Goal: Information Seeking & Learning: Learn about a topic

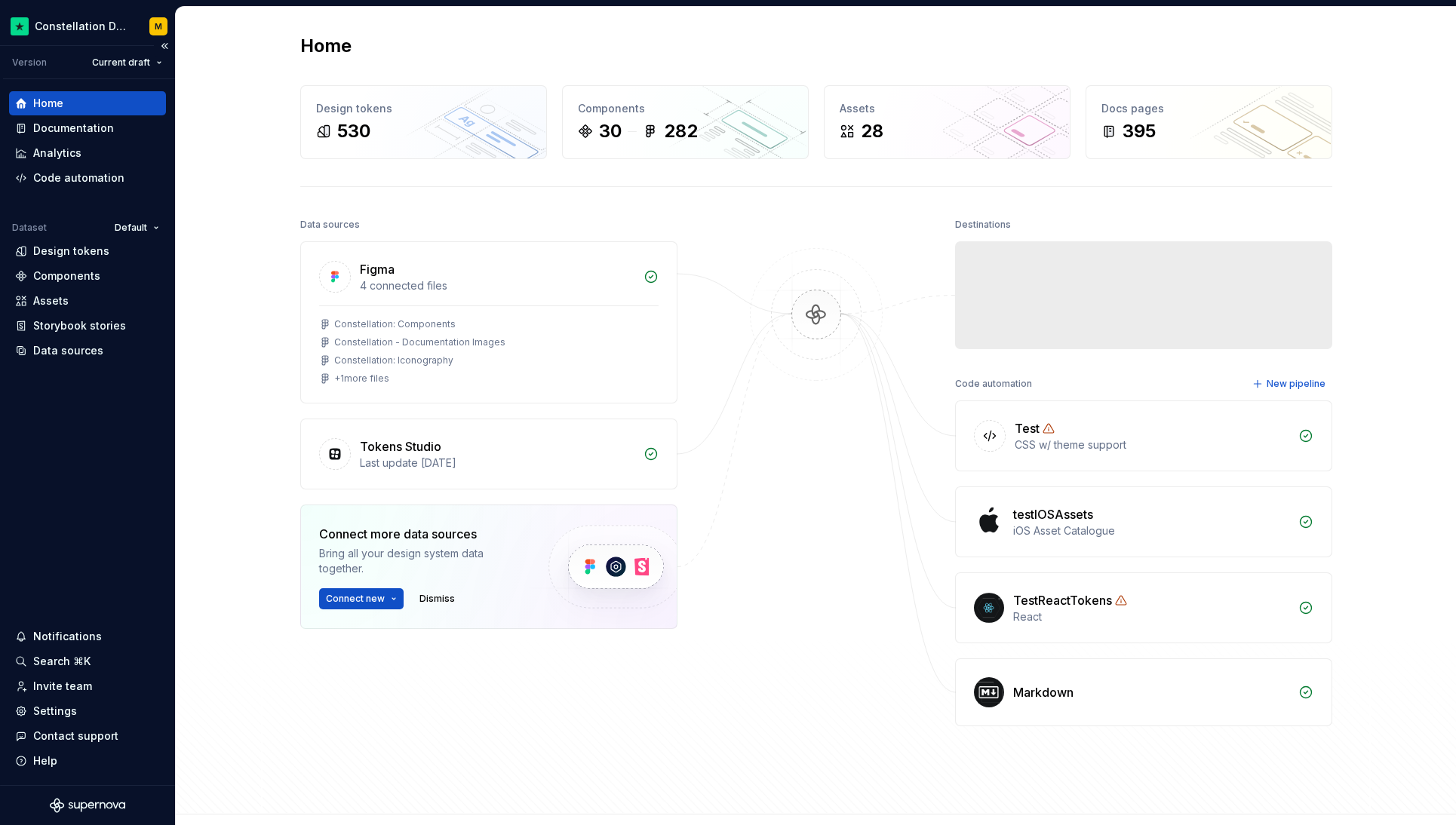
click at [68, 111] on div "Home" at bounding box center [87, 103] width 144 height 15
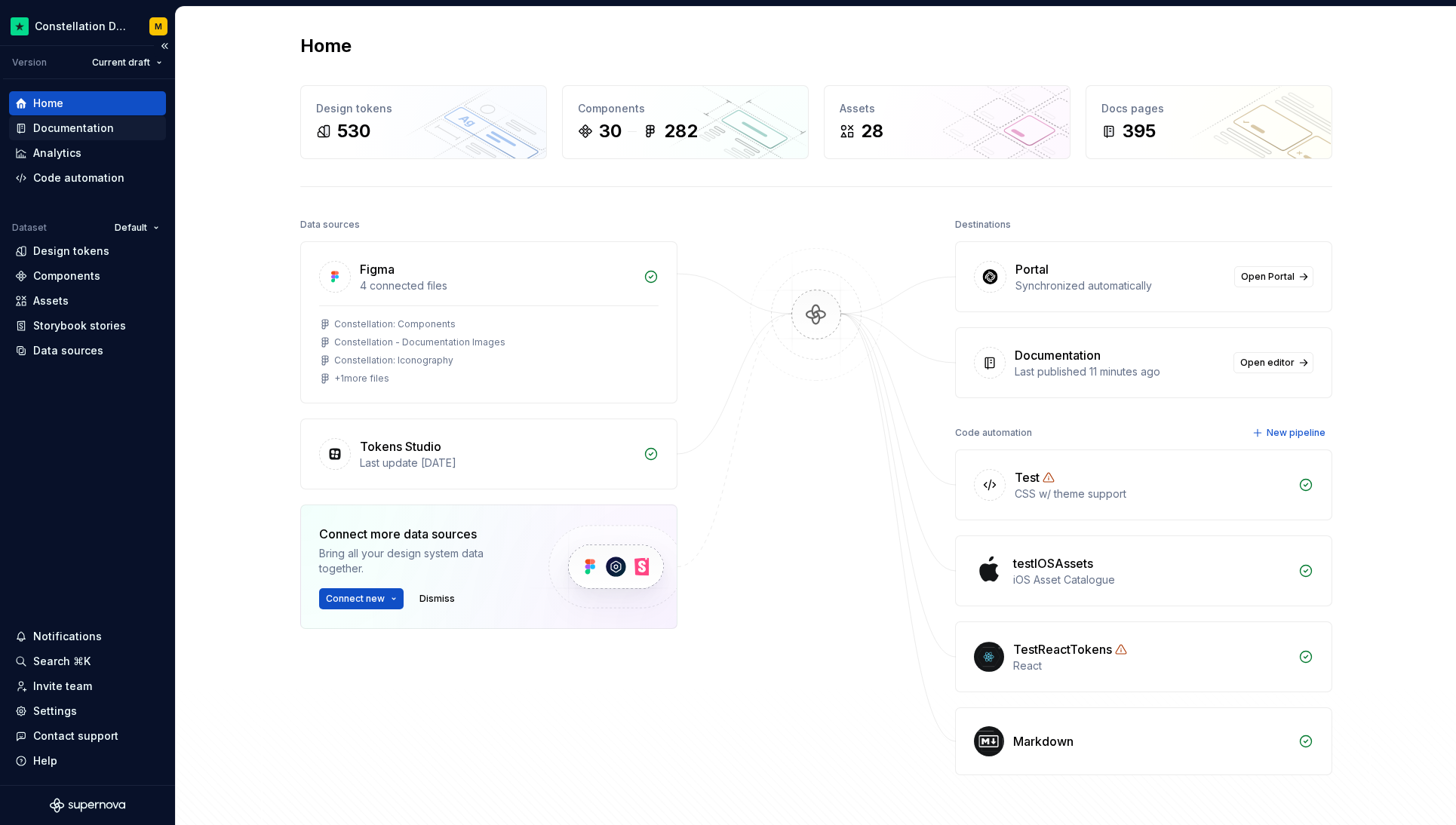
click at [115, 123] on div "Documentation" at bounding box center [87, 128] width 144 height 15
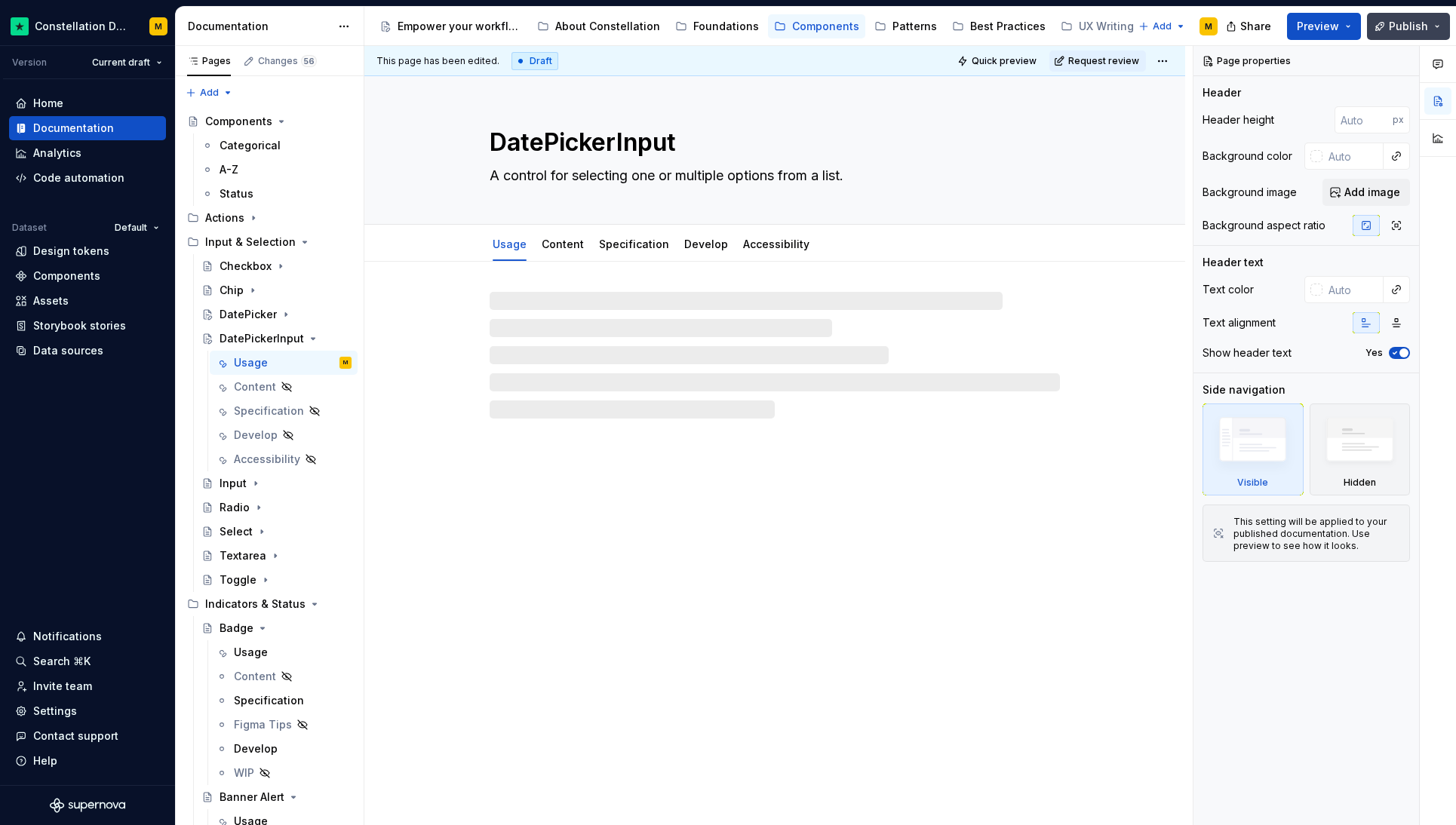
click at [1417, 16] on button "Publish" at bounding box center [1408, 26] width 83 height 27
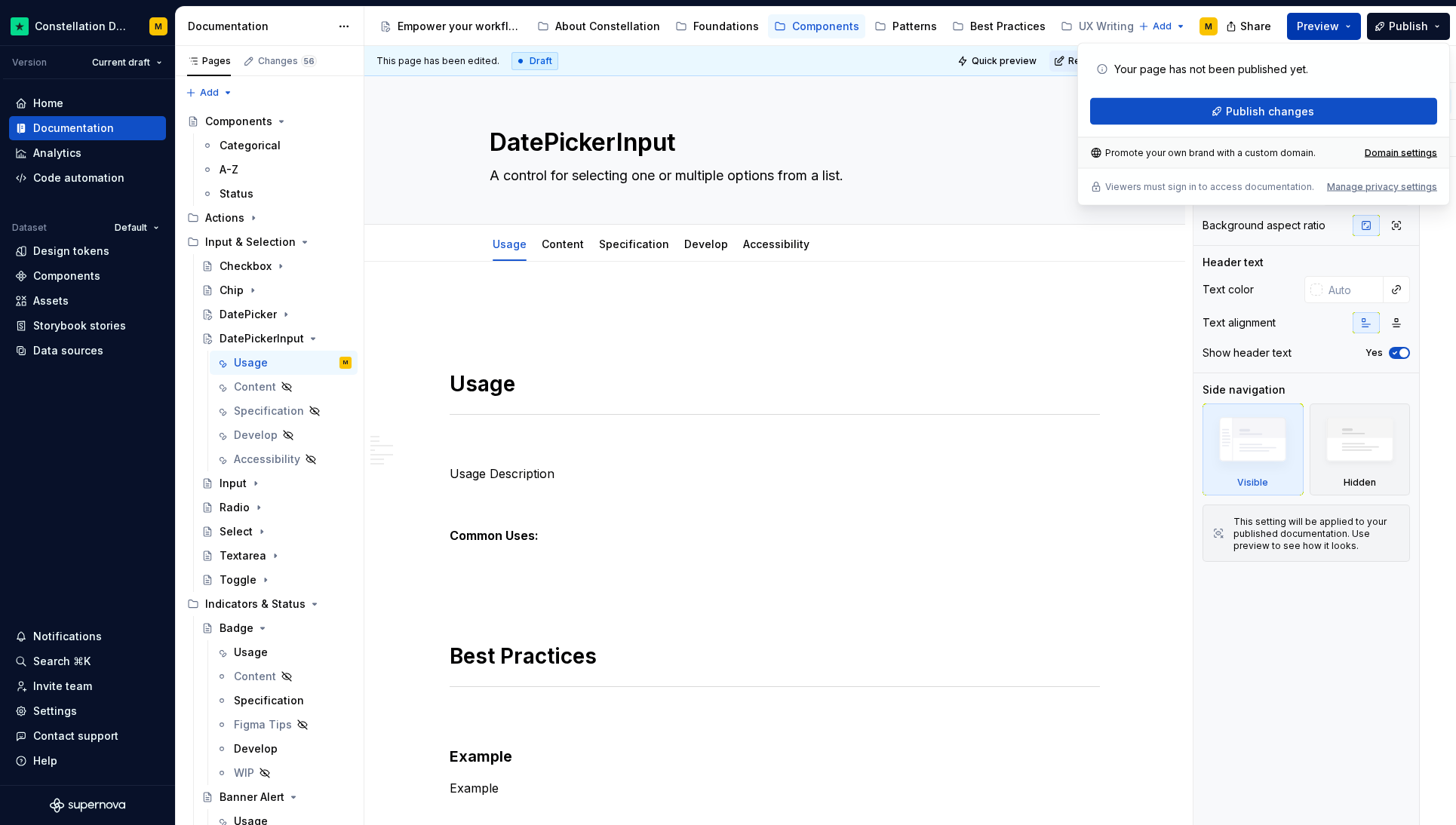
click at [1336, 20] on span "Preview" at bounding box center [1318, 26] width 43 height 15
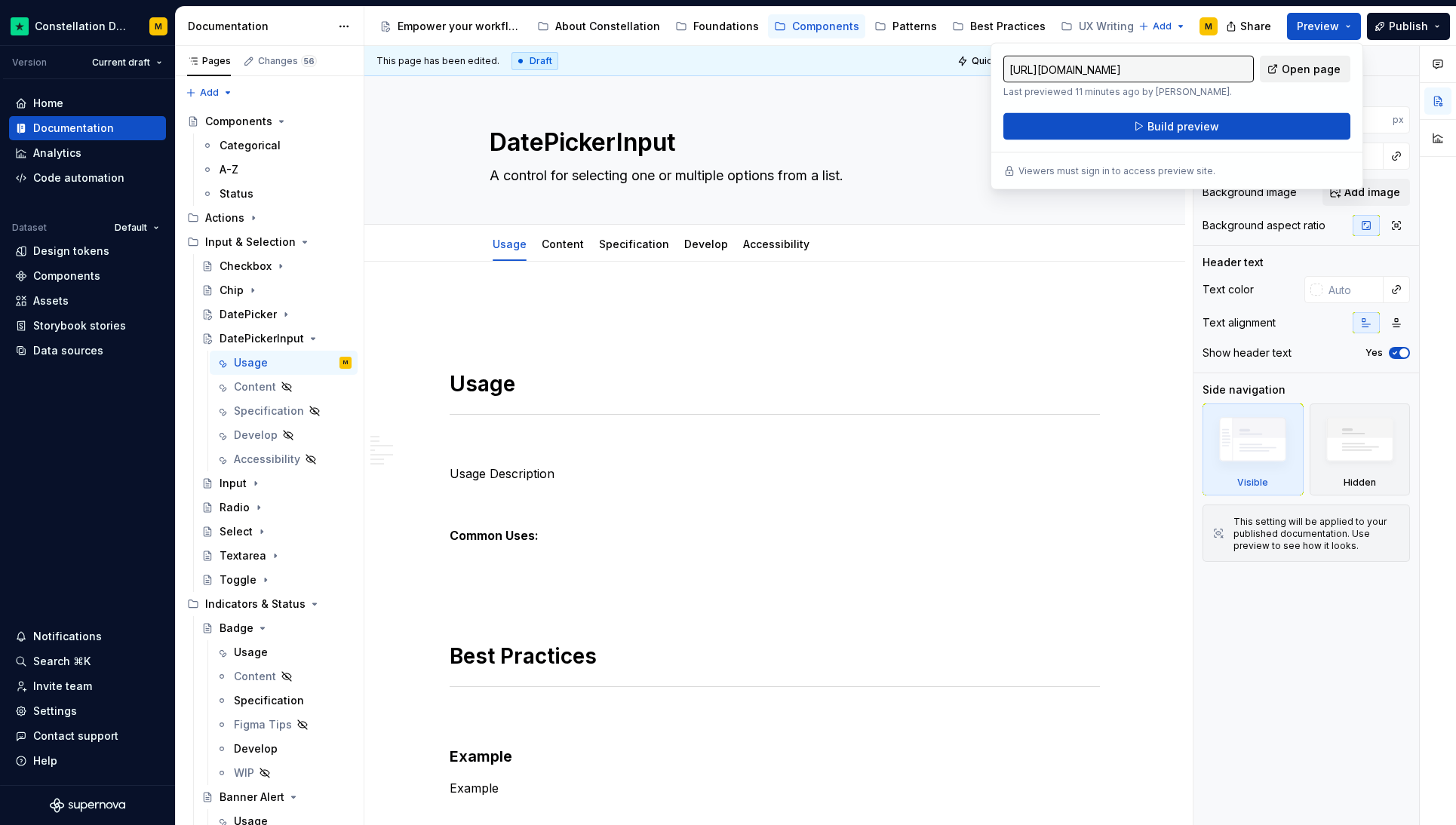
click at [1318, 70] on span "Open page" at bounding box center [1312, 69] width 59 height 15
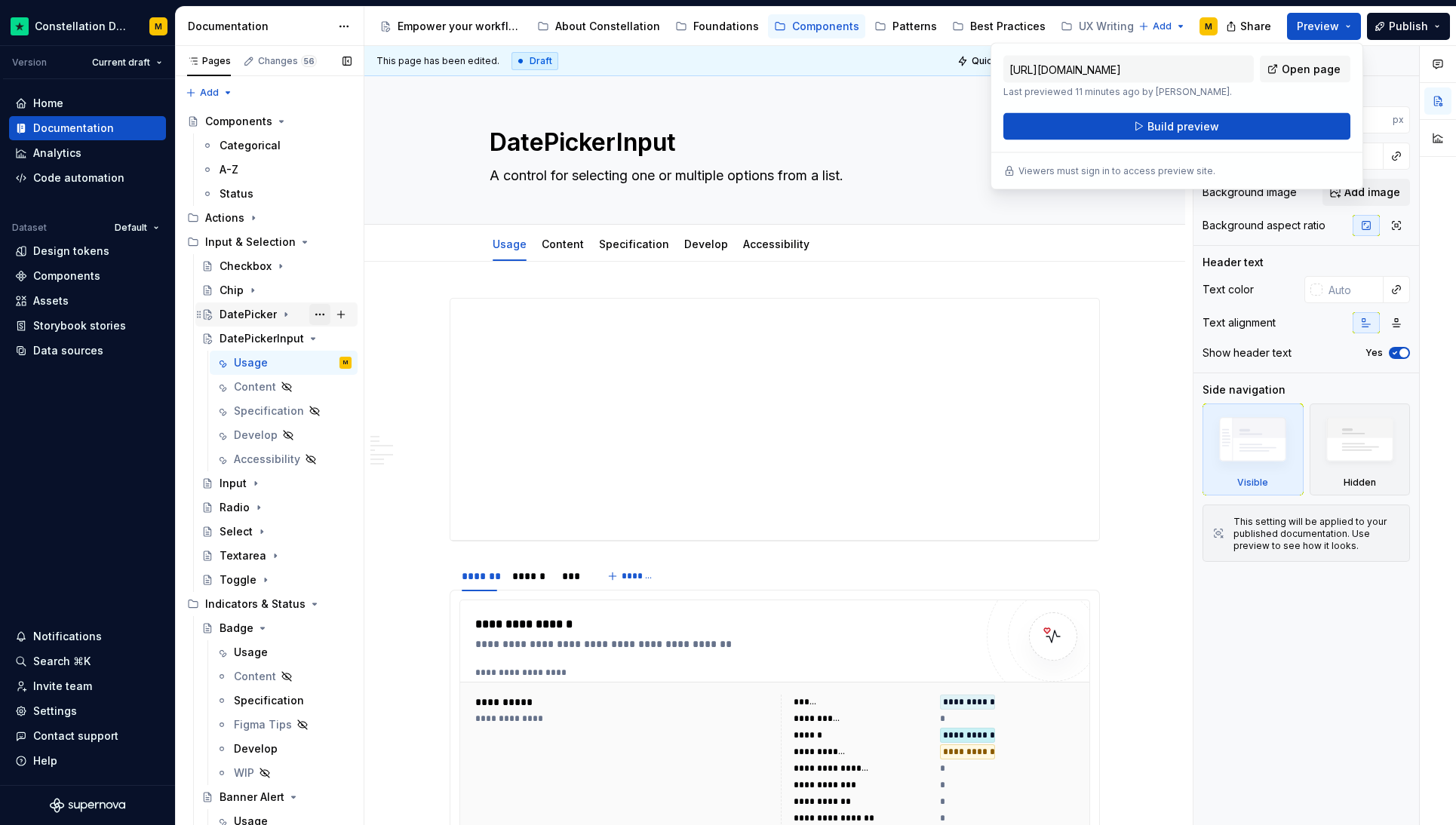
click at [309, 310] on button "Page tree" at bounding box center [319, 314] width 21 height 21
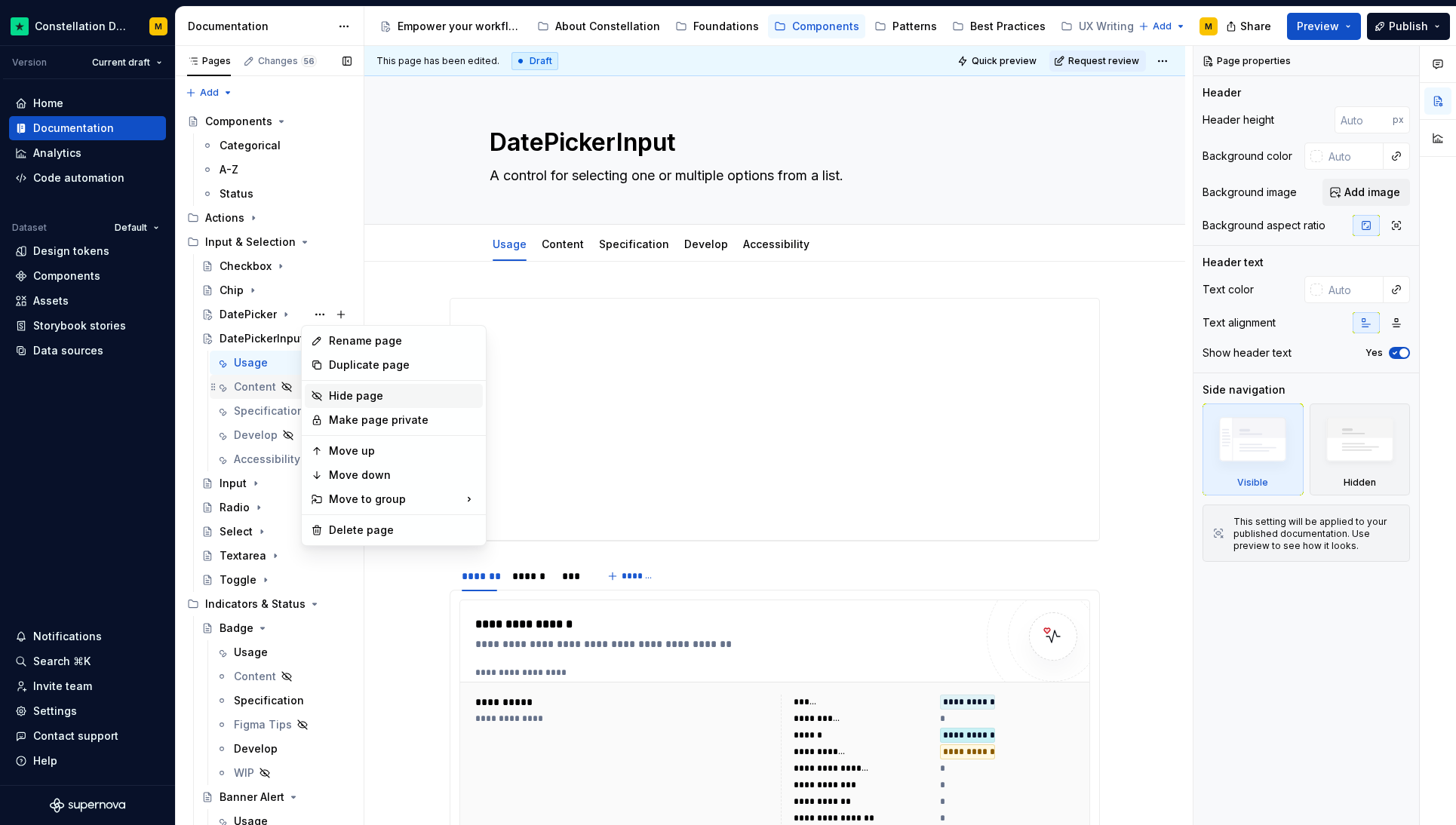
click at [326, 391] on div "Hide page" at bounding box center [393, 396] width 178 height 24
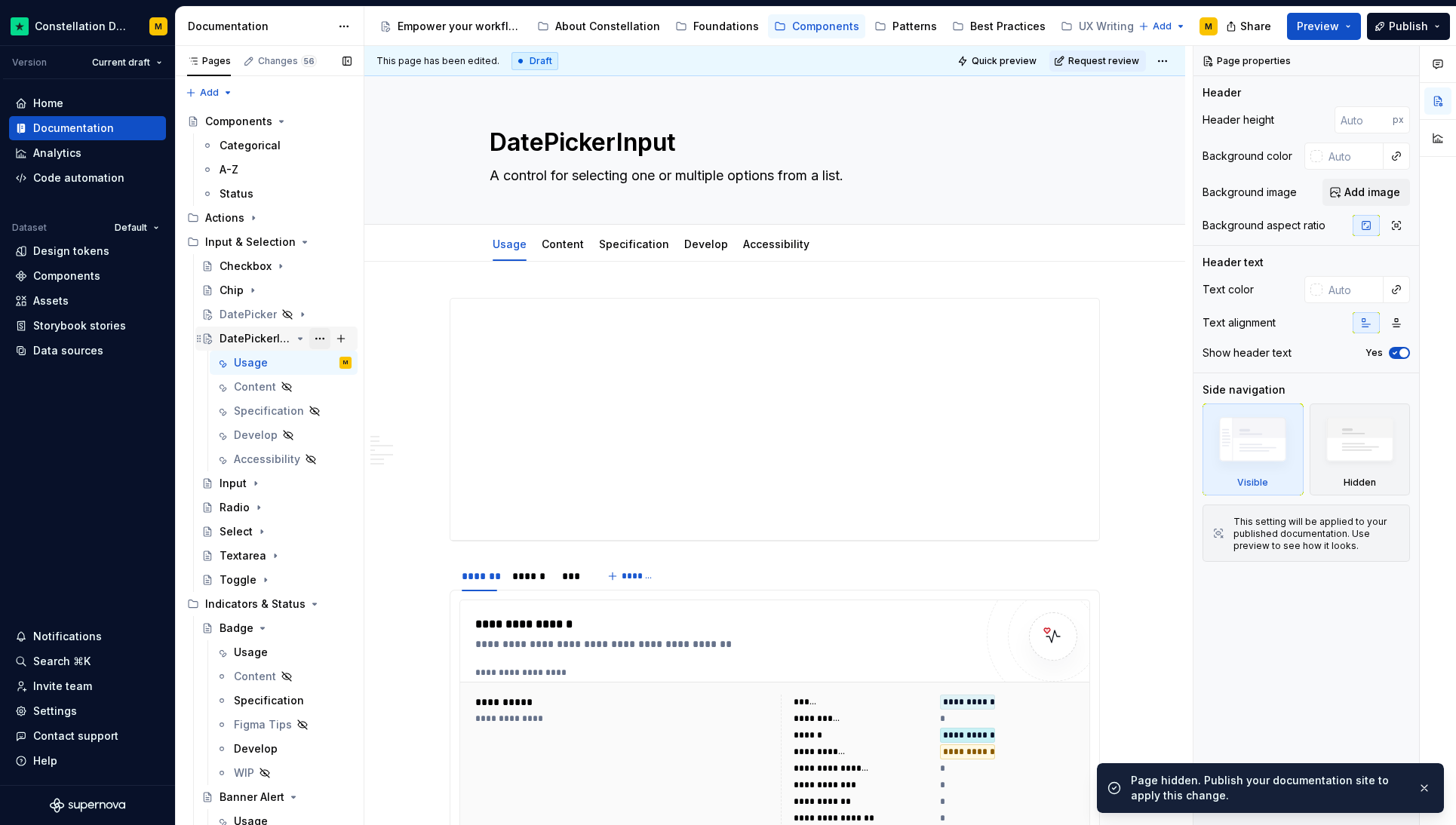
click at [312, 339] on button "Page tree" at bounding box center [319, 339] width 21 height 21
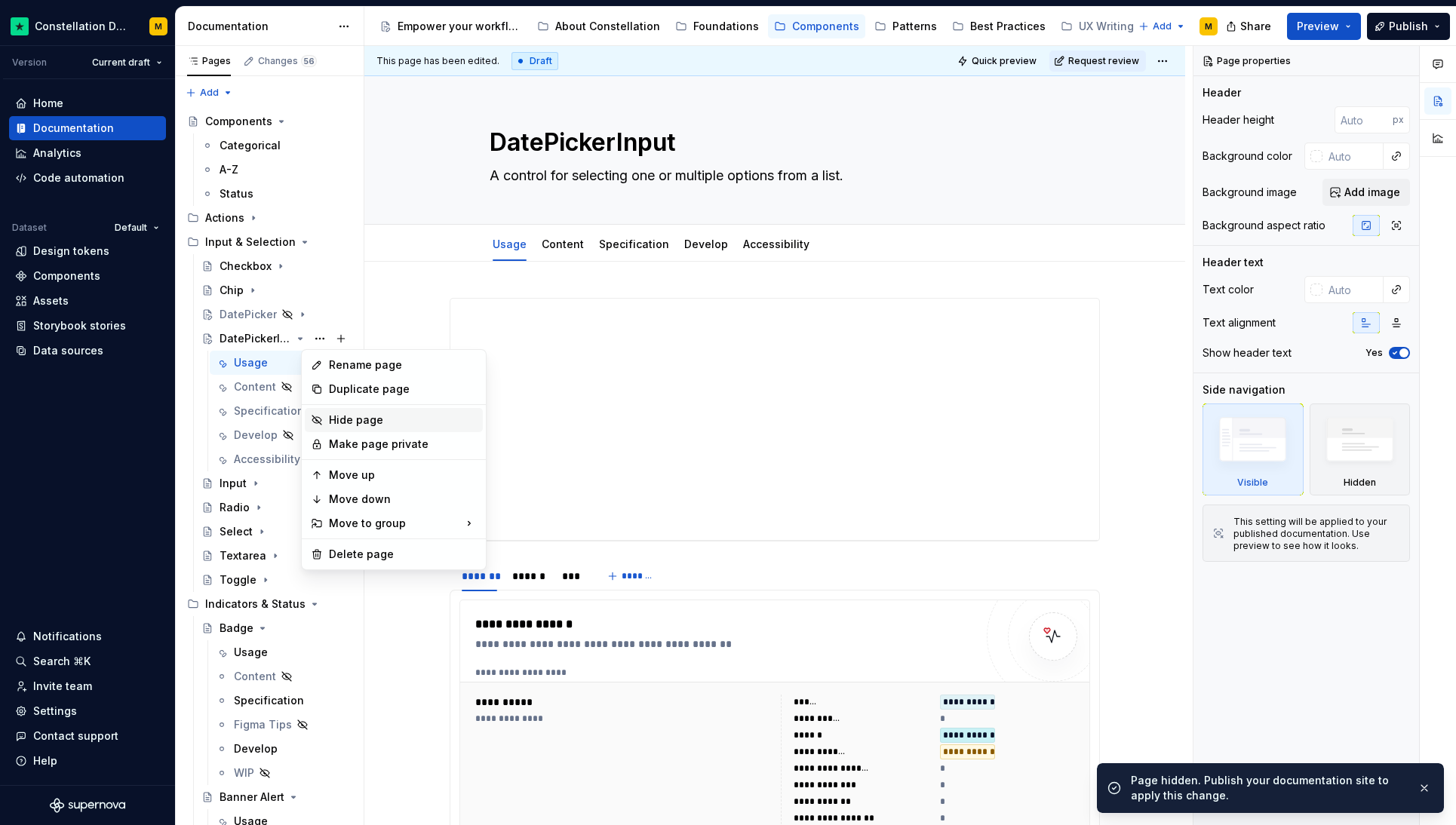
click at [348, 423] on div "Hide page" at bounding box center [403, 419] width 148 height 15
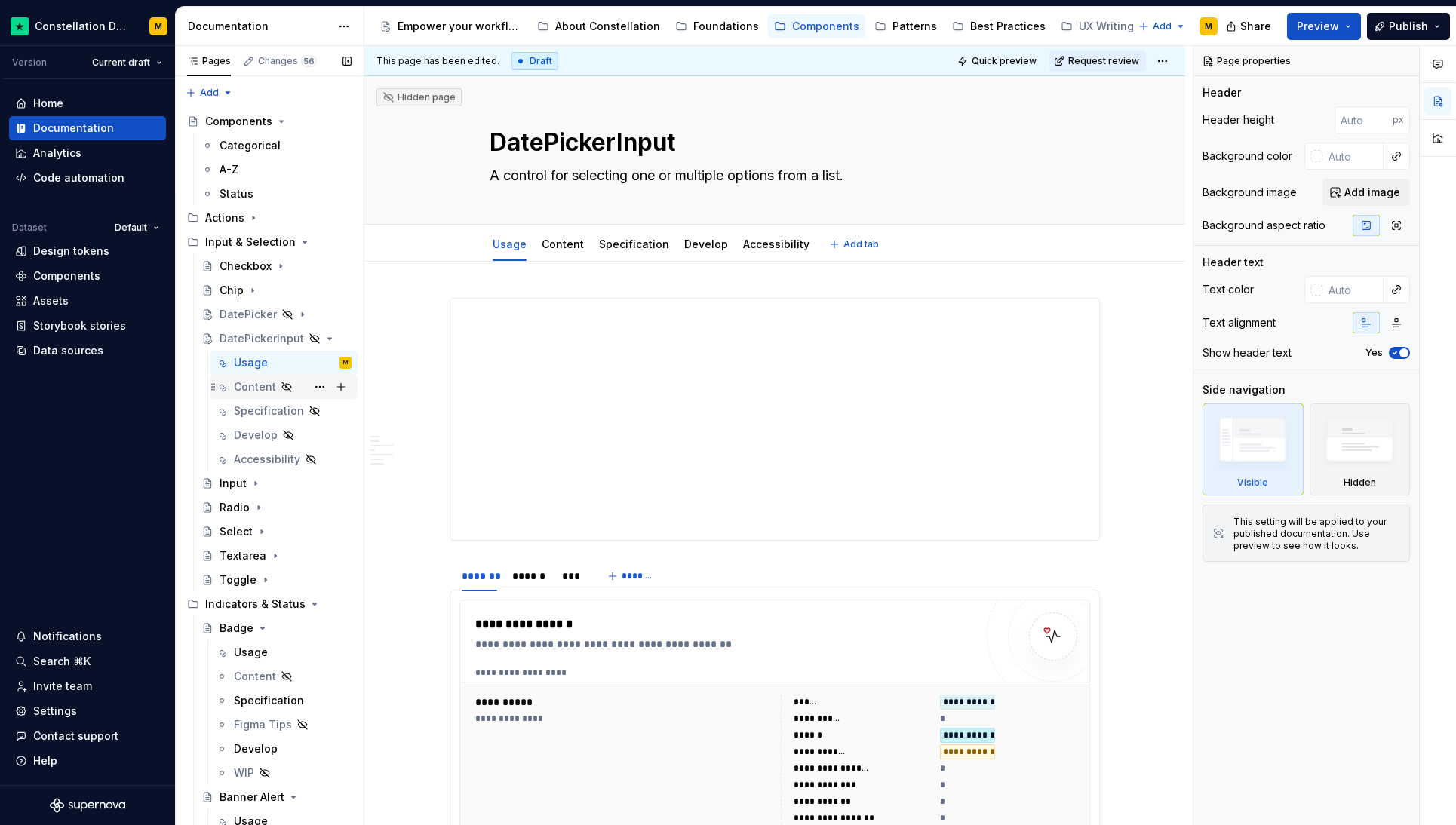
type textarea "*"
click at [74, 712] on div "Settings" at bounding box center [55, 711] width 44 height 15
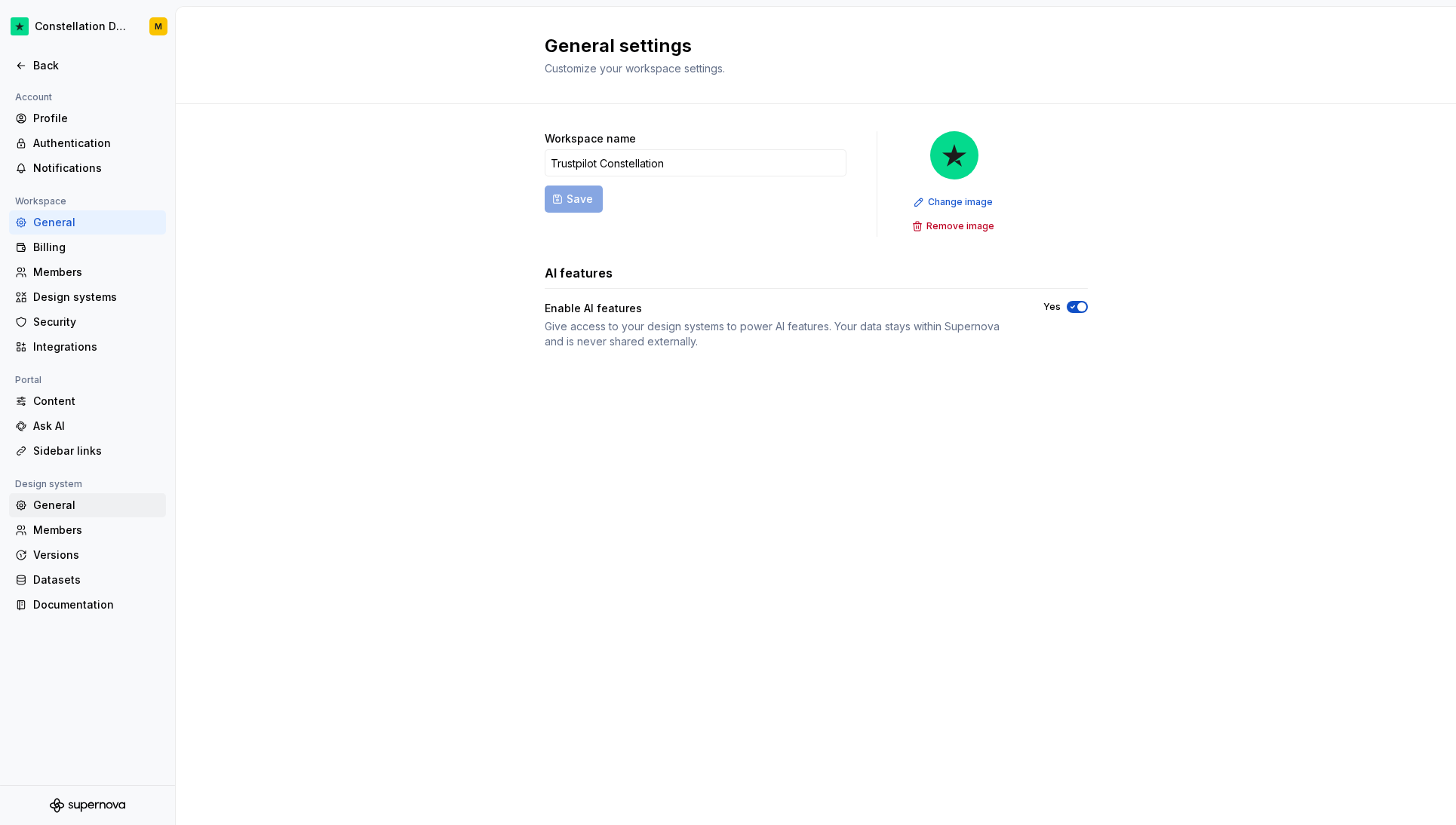
click at [59, 496] on div "General" at bounding box center [87, 506] width 157 height 24
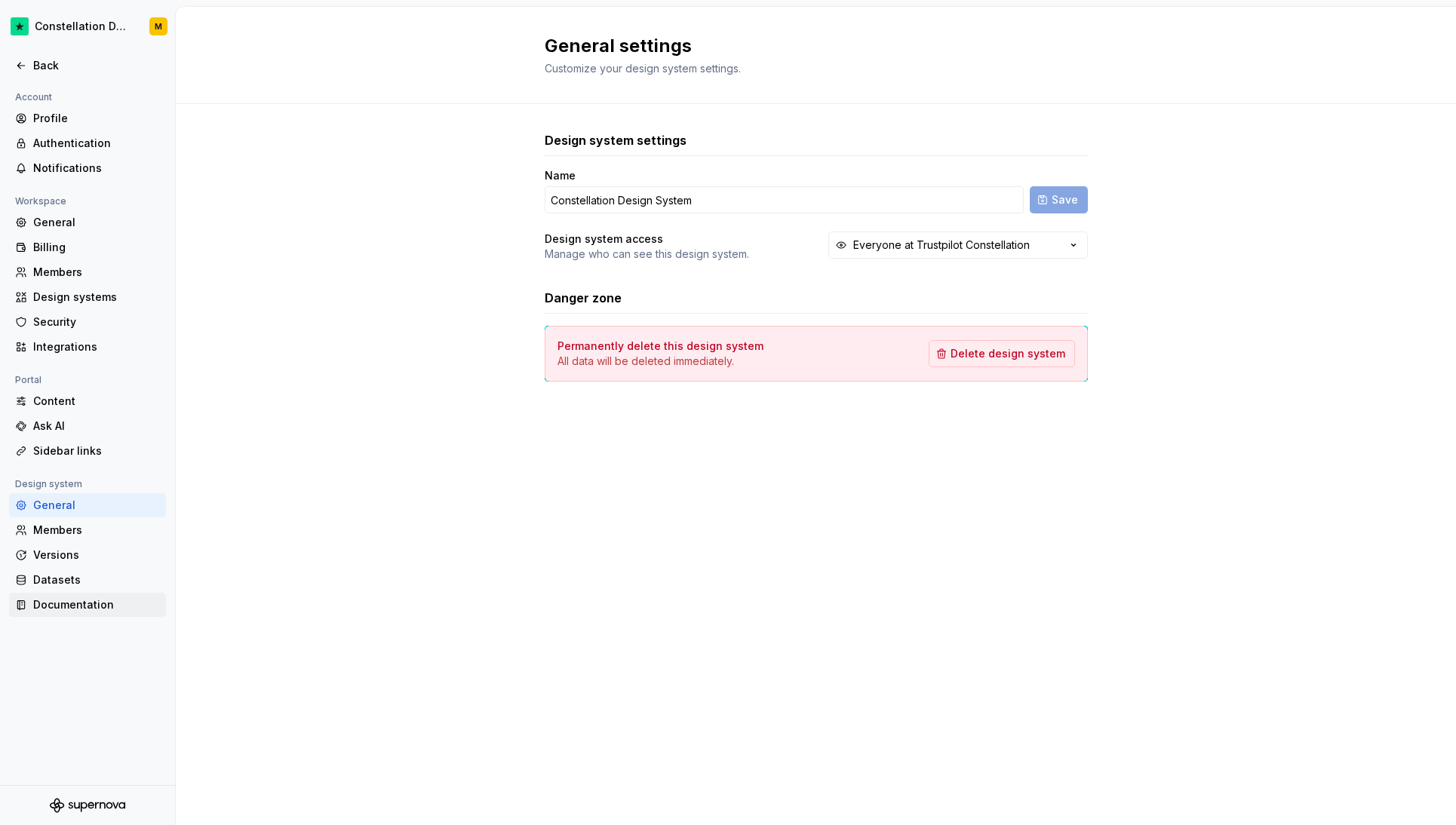
click at [88, 607] on div "Documentation" at bounding box center [97, 605] width 127 height 15
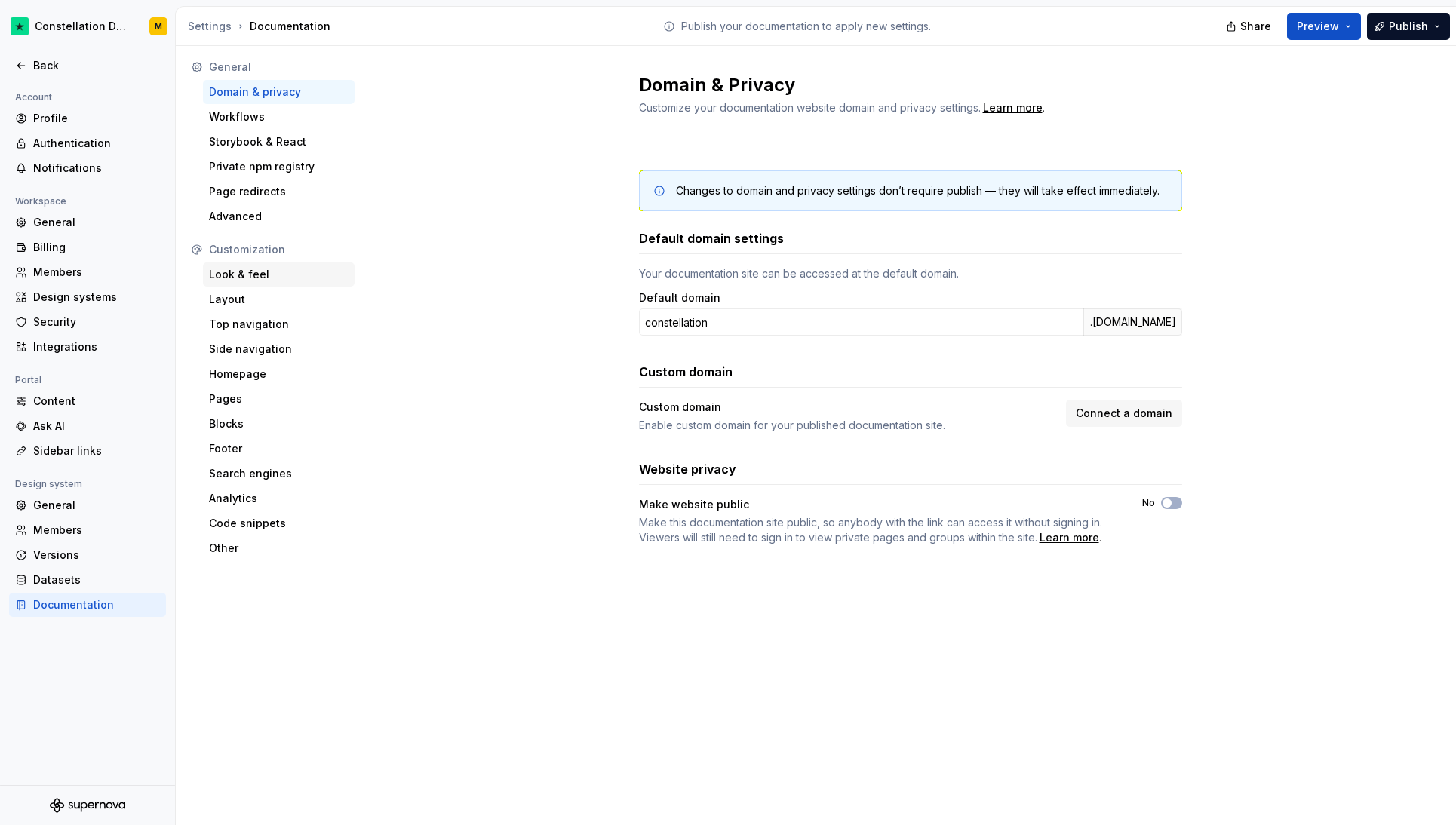
click at [276, 264] on div "Look & feel" at bounding box center [278, 275] width 151 height 24
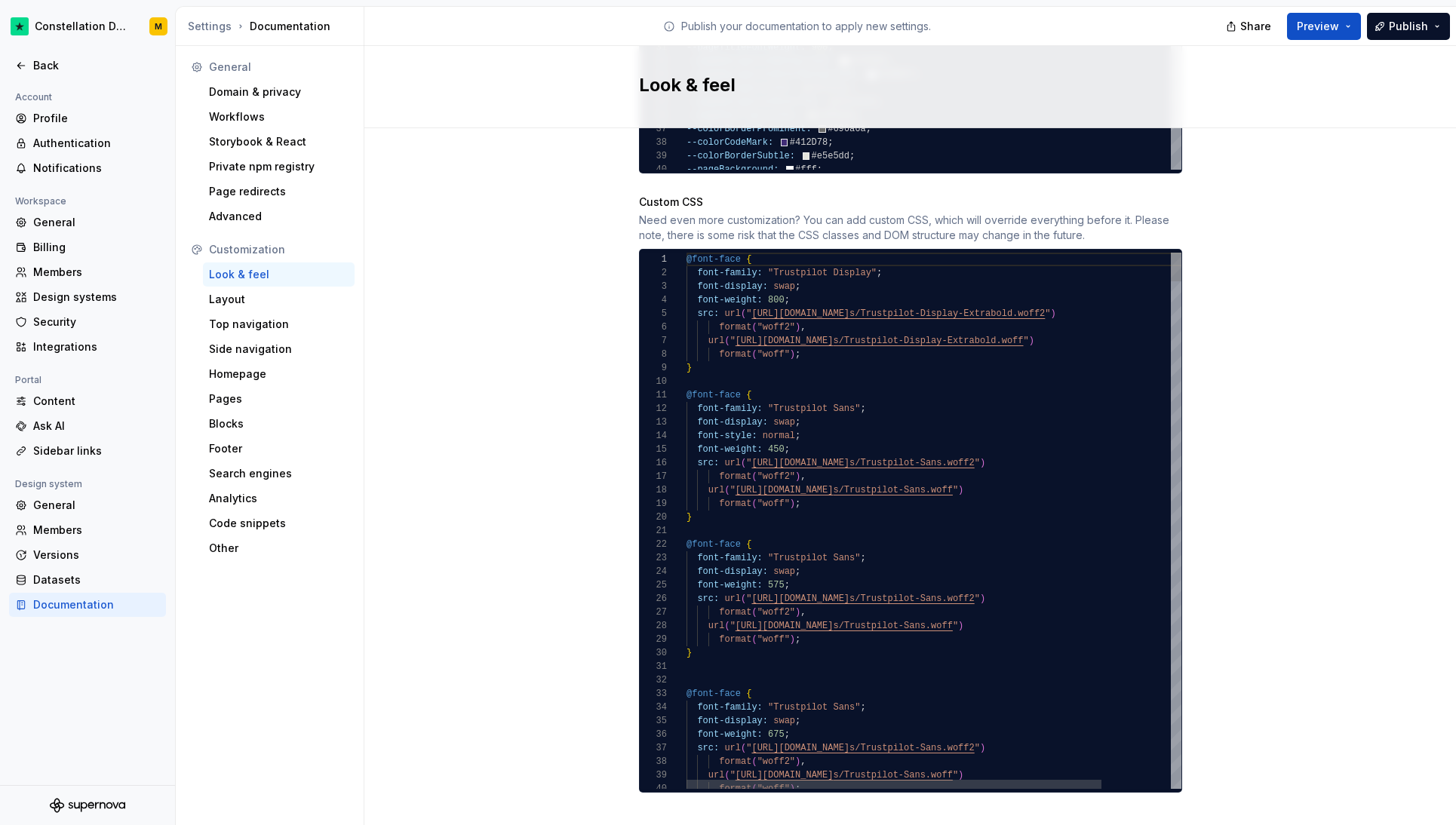
scroll to position [1357, 0]
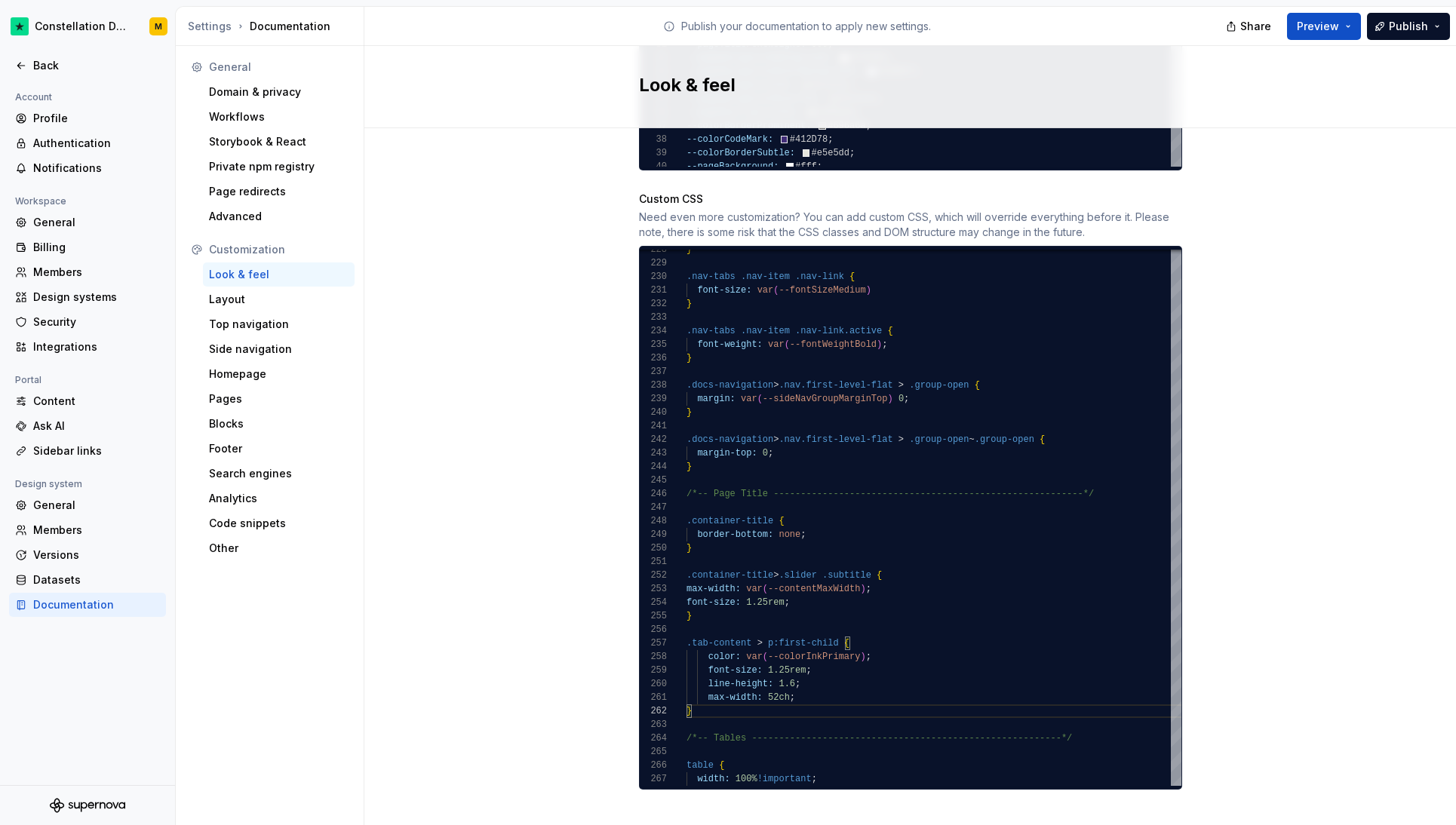
type textarea "**********"
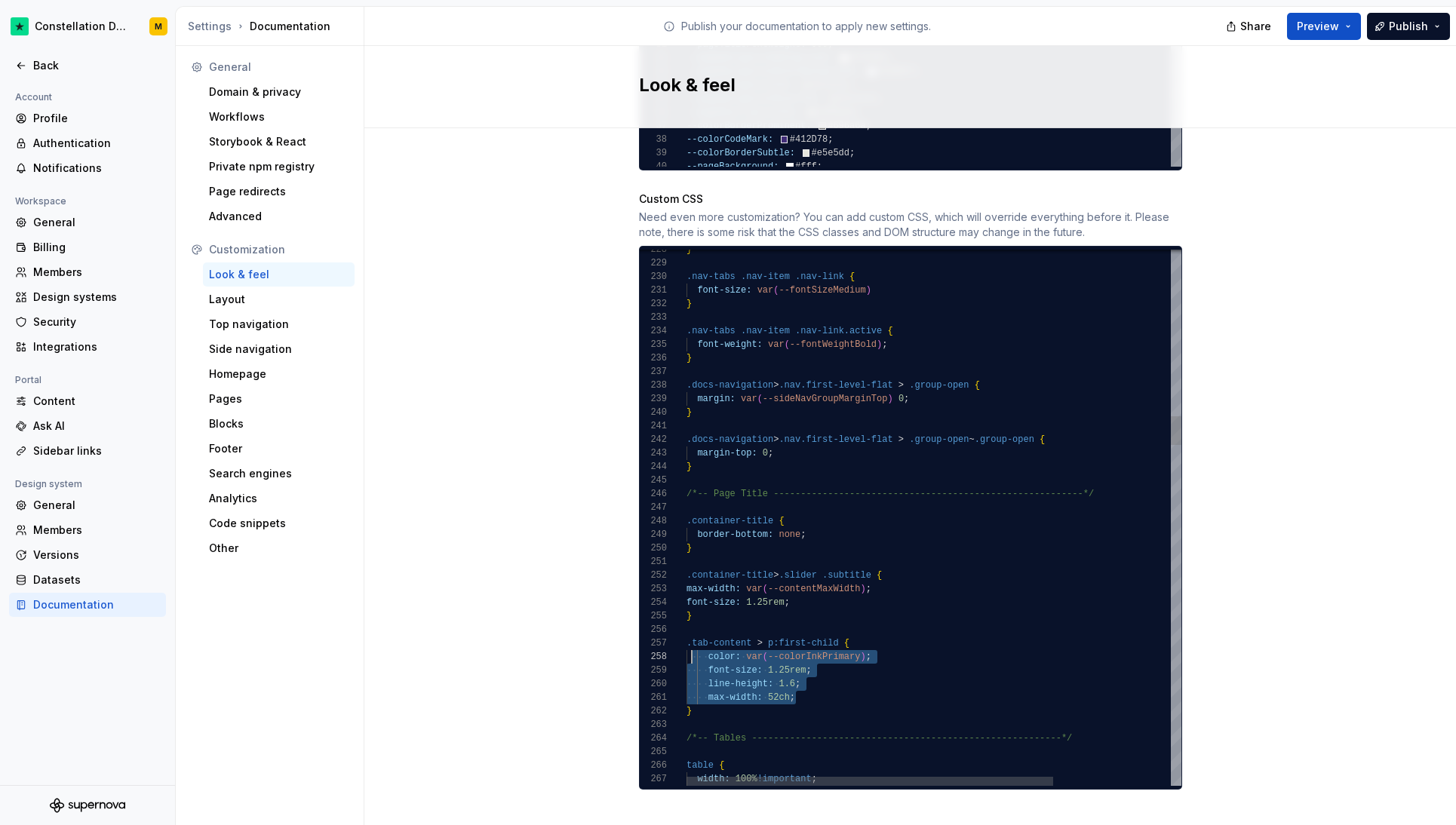
scroll to position [95, 17]
drag, startPoint x: 810, startPoint y: 681, endPoint x: 700, endPoint y: 643, distance: 116.4
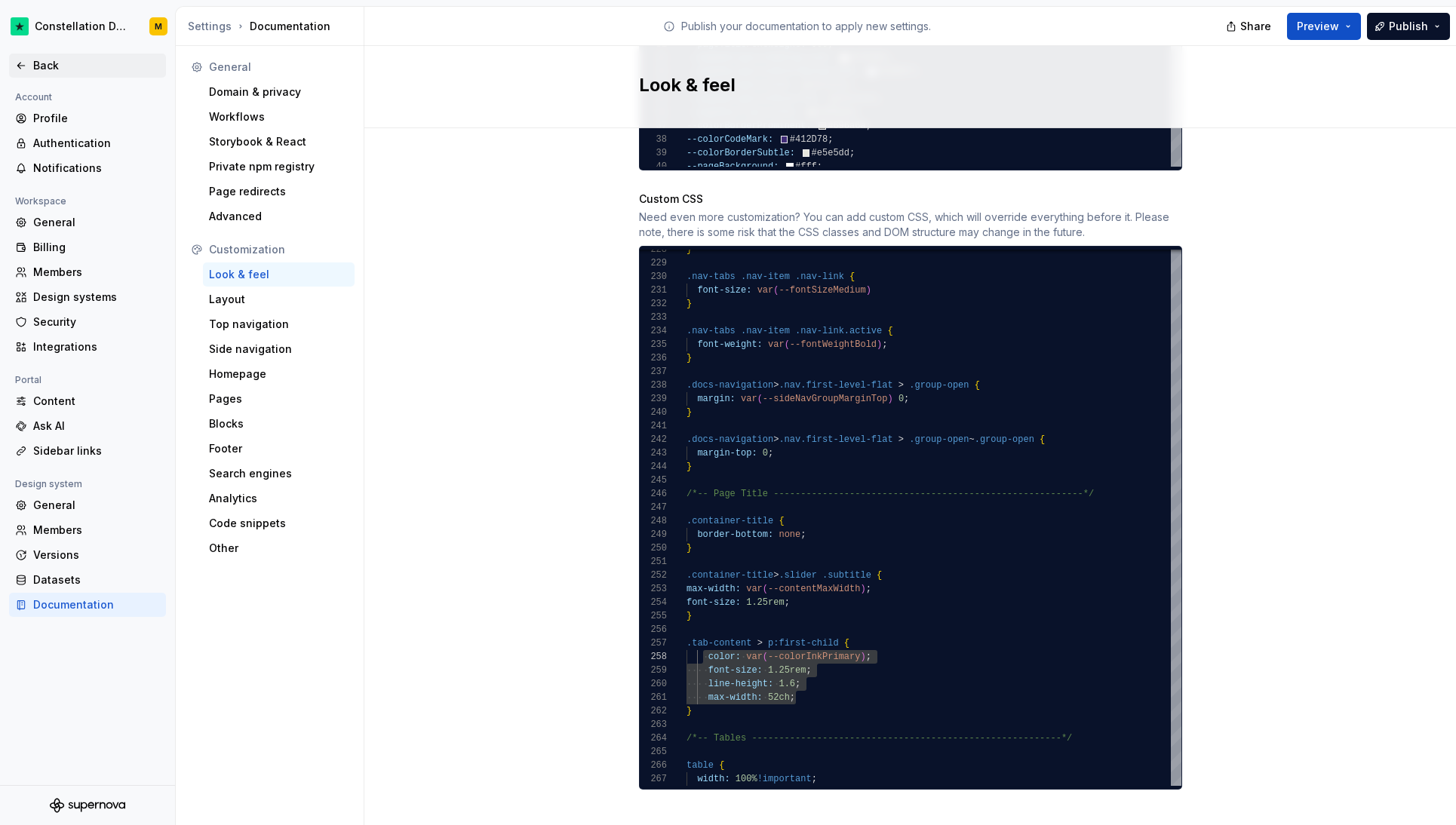
click at [52, 64] on div "Back" at bounding box center [97, 65] width 127 height 15
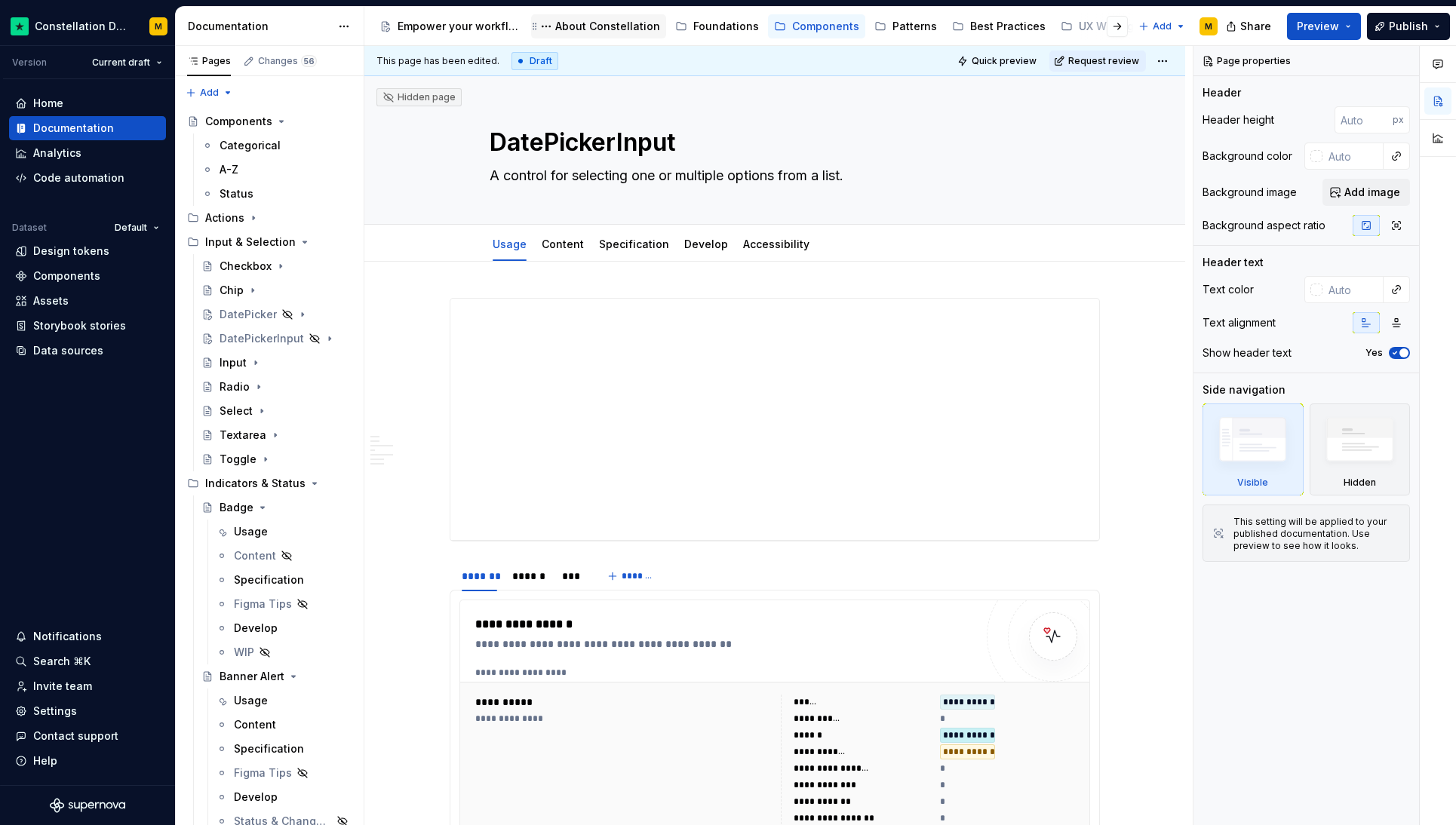
click at [584, 30] on div "About Constellation" at bounding box center [607, 26] width 104 height 15
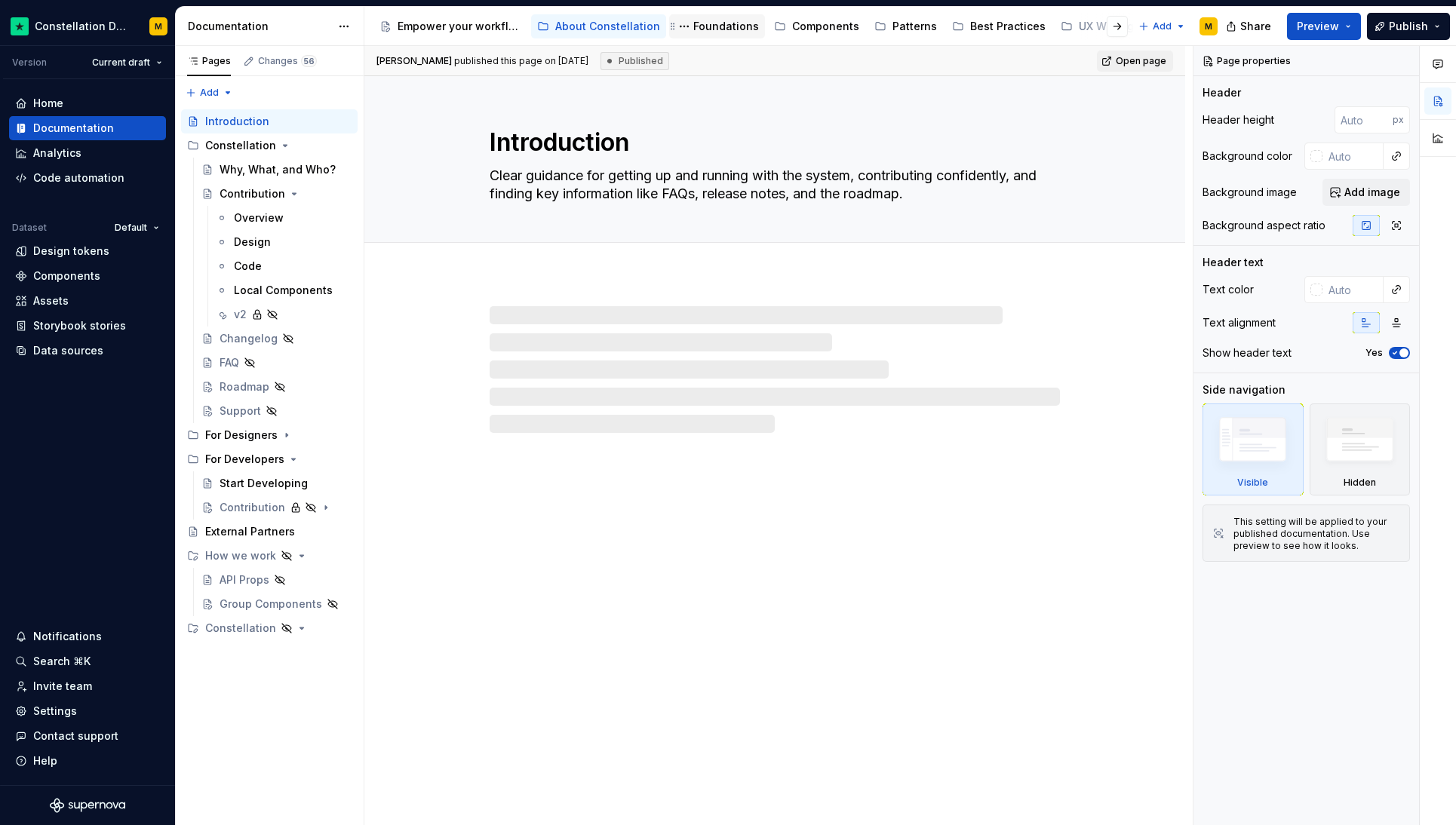
click at [721, 20] on div "Foundations" at bounding box center [726, 26] width 65 height 15
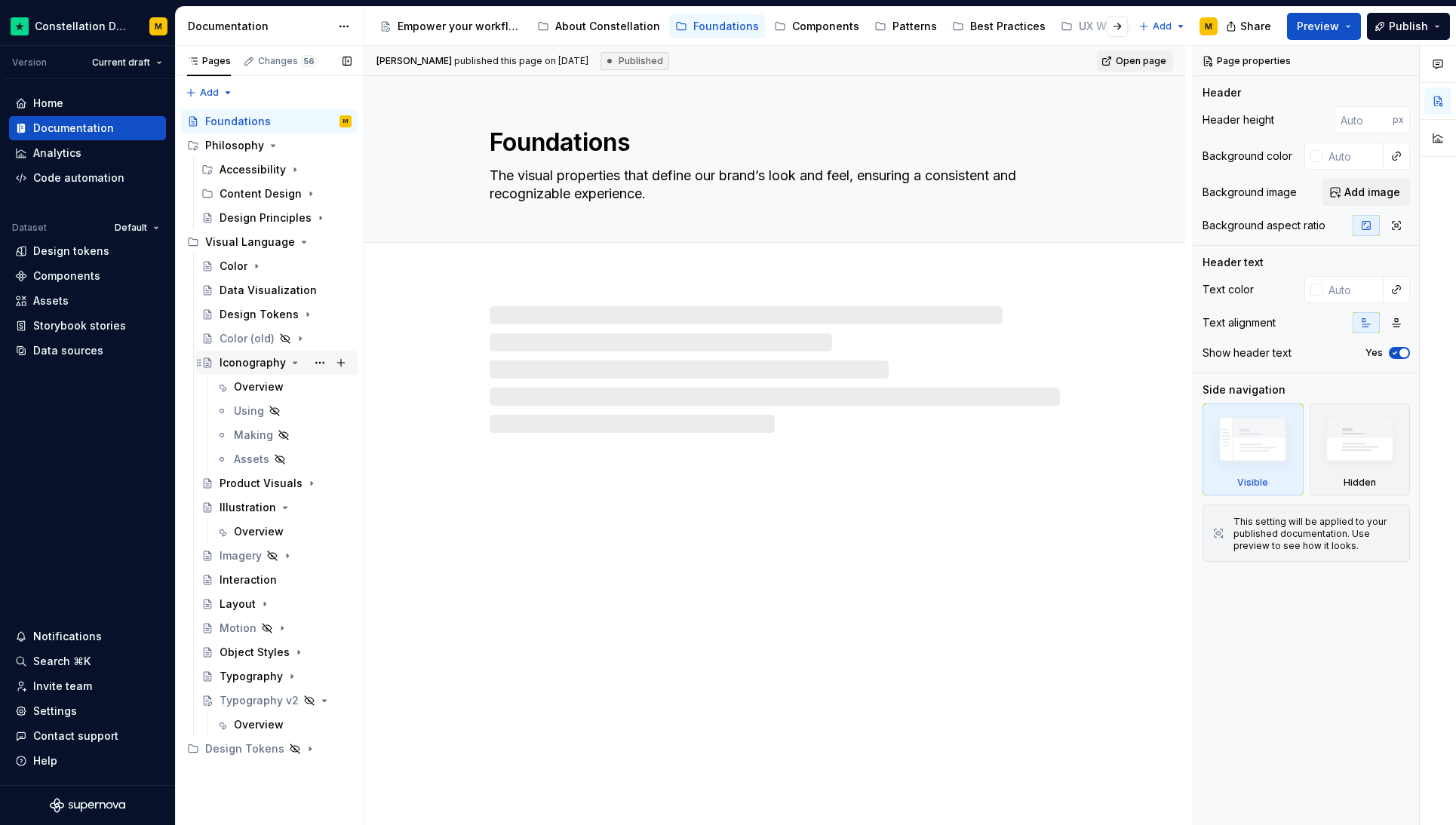
click at [238, 360] on div "Iconography" at bounding box center [252, 362] width 66 height 15
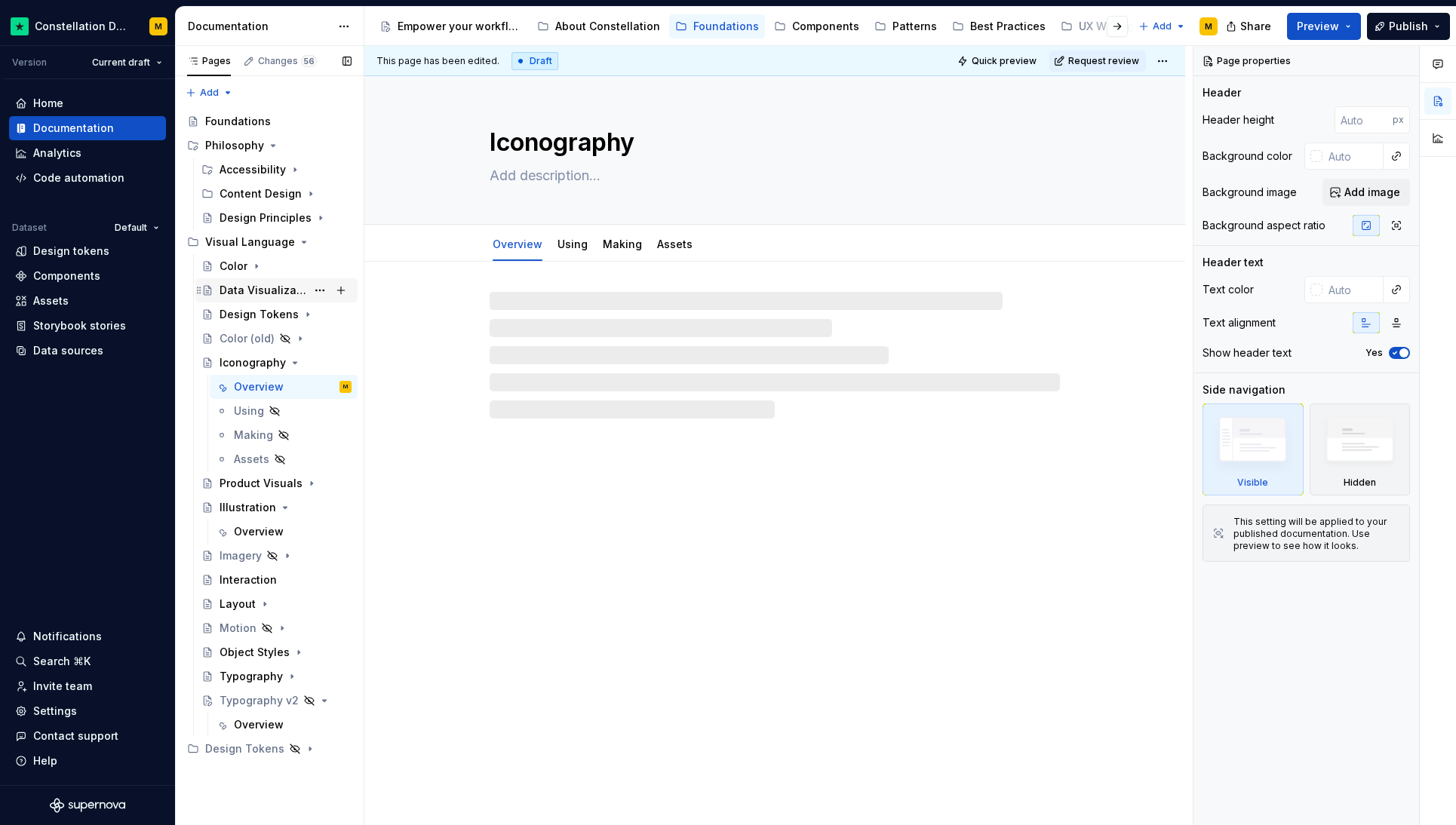
click at [252, 295] on div "Data Visualization" at bounding box center [263, 290] width 87 height 15
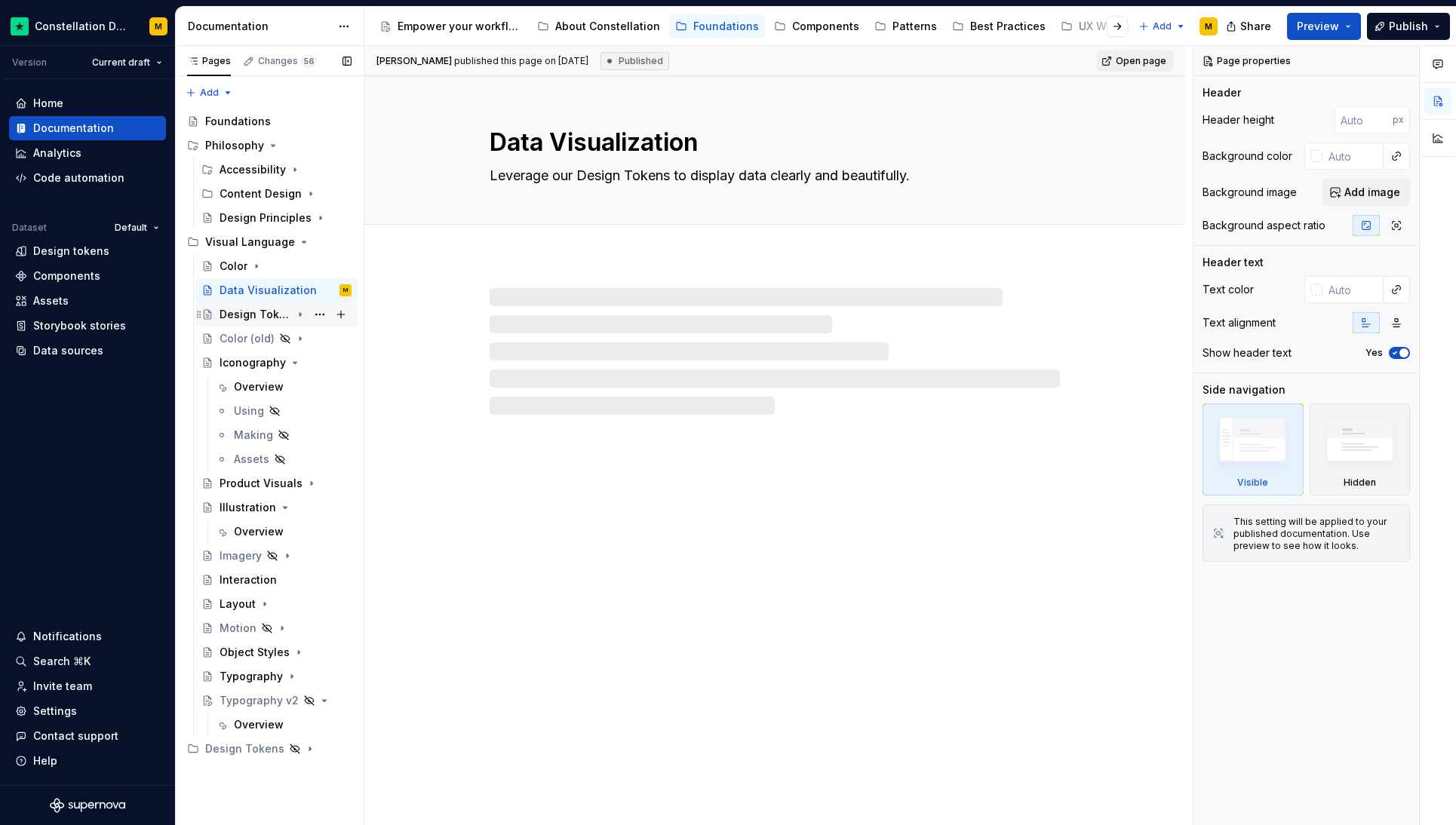
click at [246, 308] on div "Design Tokens" at bounding box center [255, 314] width 71 height 15
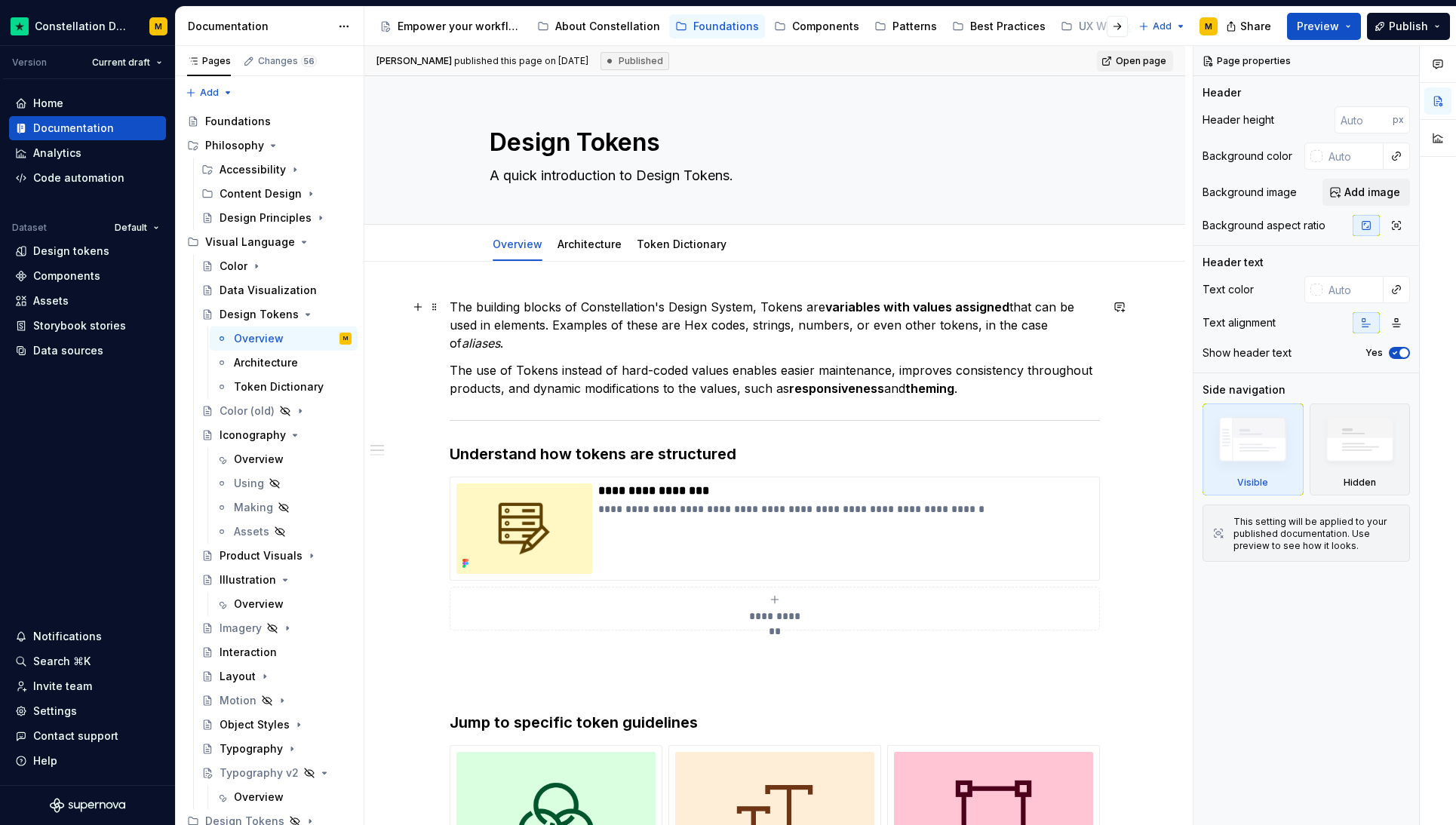
click at [893, 337] on p "The building blocks of Constellation's Design System, Tokens are variables with…" at bounding box center [775, 325] width 650 height 54
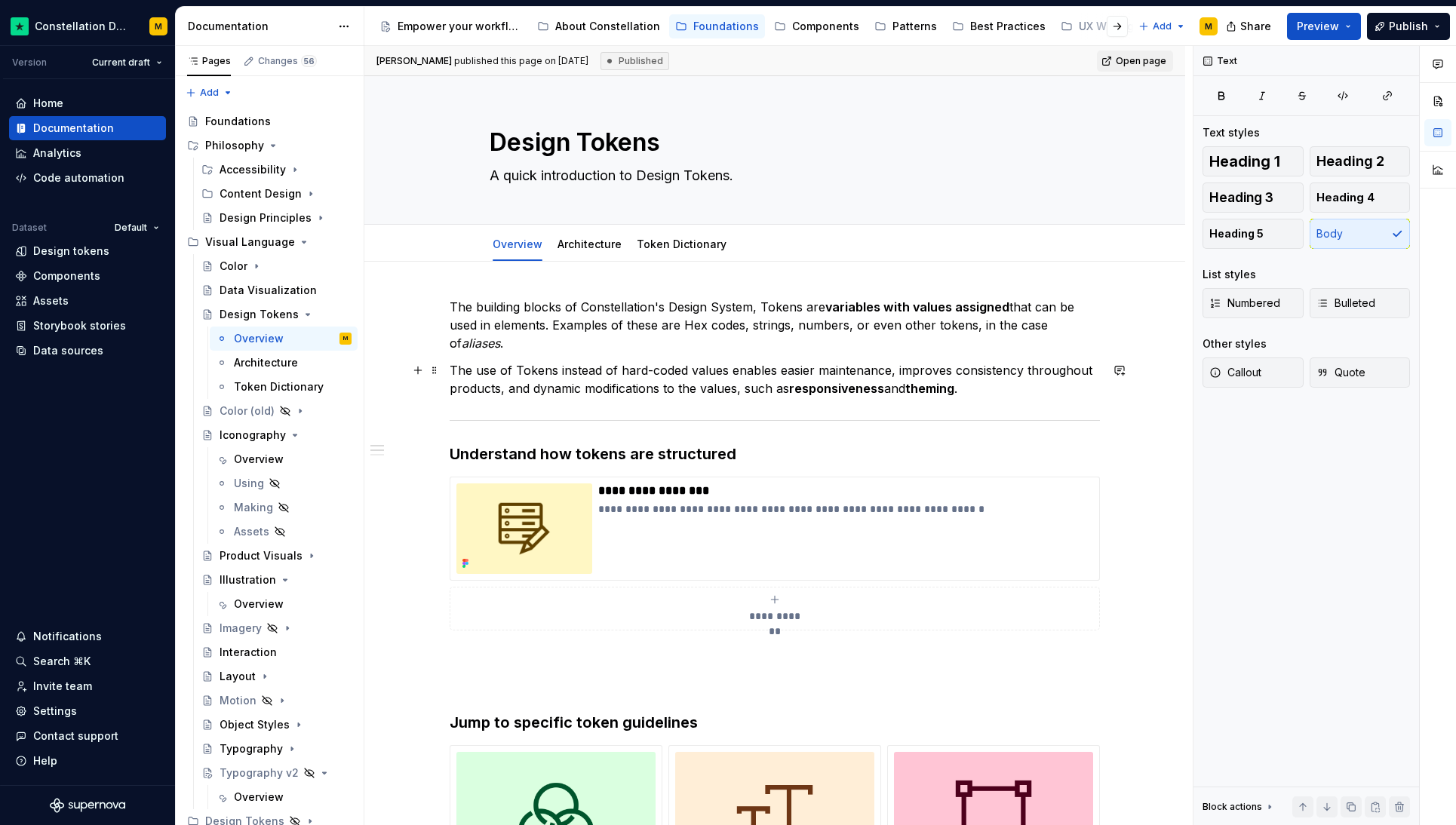
click at [1006, 388] on p "The use of Tokens instead of hard-coded values enables easier maintenance, impr…" at bounding box center [775, 379] width 650 height 37
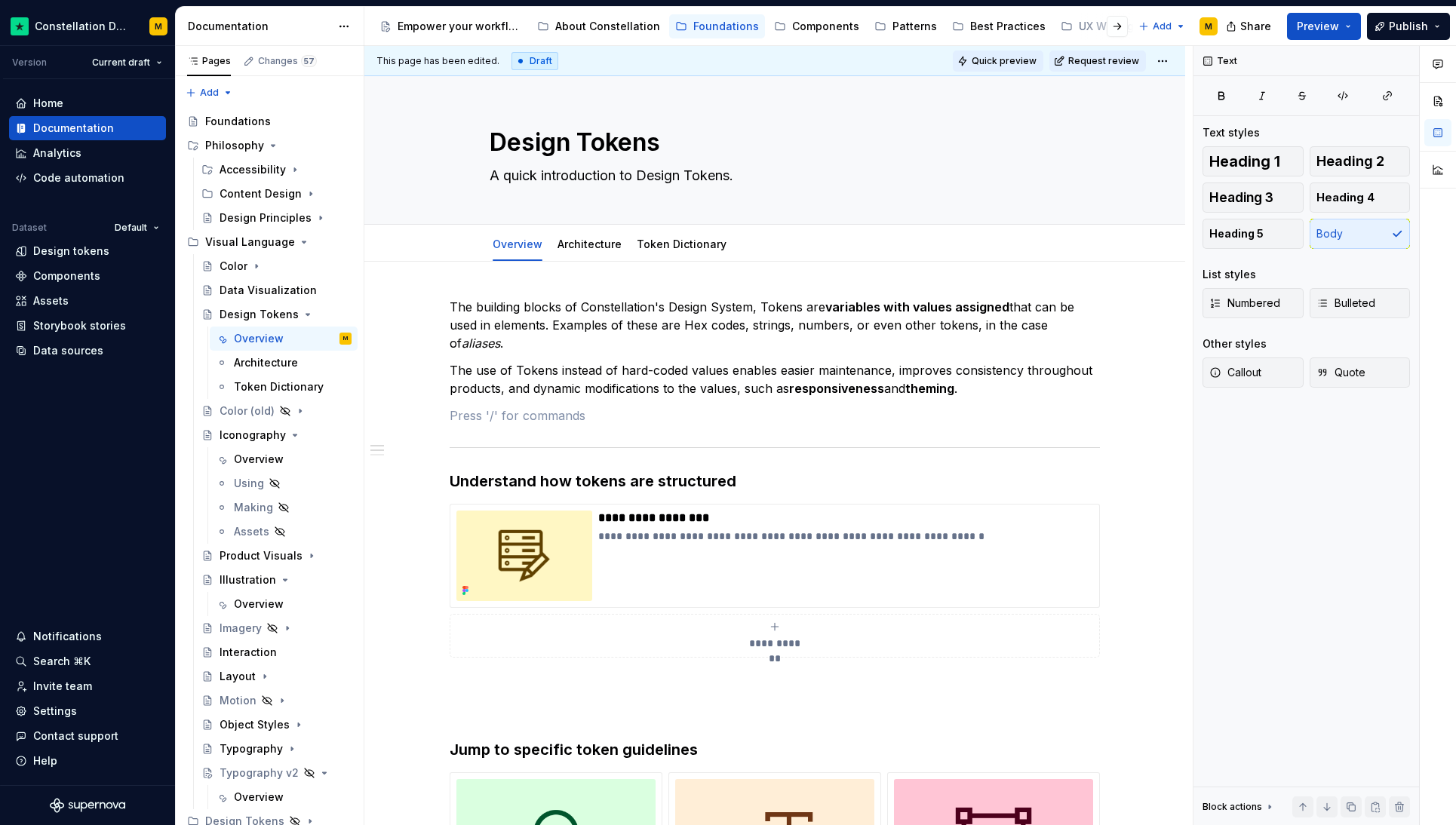
click at [1009, 59] on span "Quick preview" at bounding box center [1004, 61] width 65 height 12
click at [1361, 27] on button "Preview" at bounding box center [1324, 26] width 74 height 27
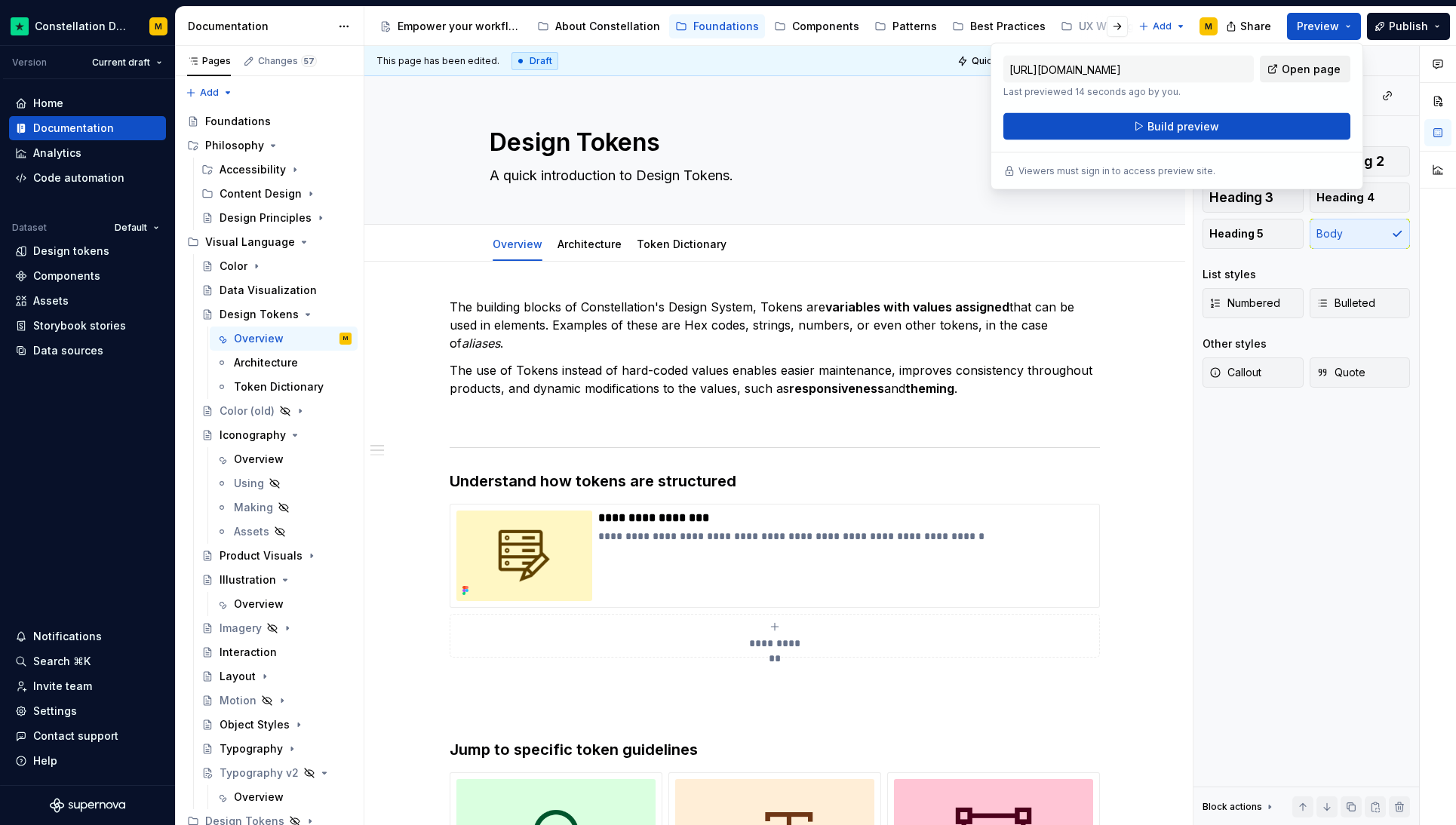
click at [1331, 65] on span "Open page" at bounding box center [1312, 69] width 59 height 15
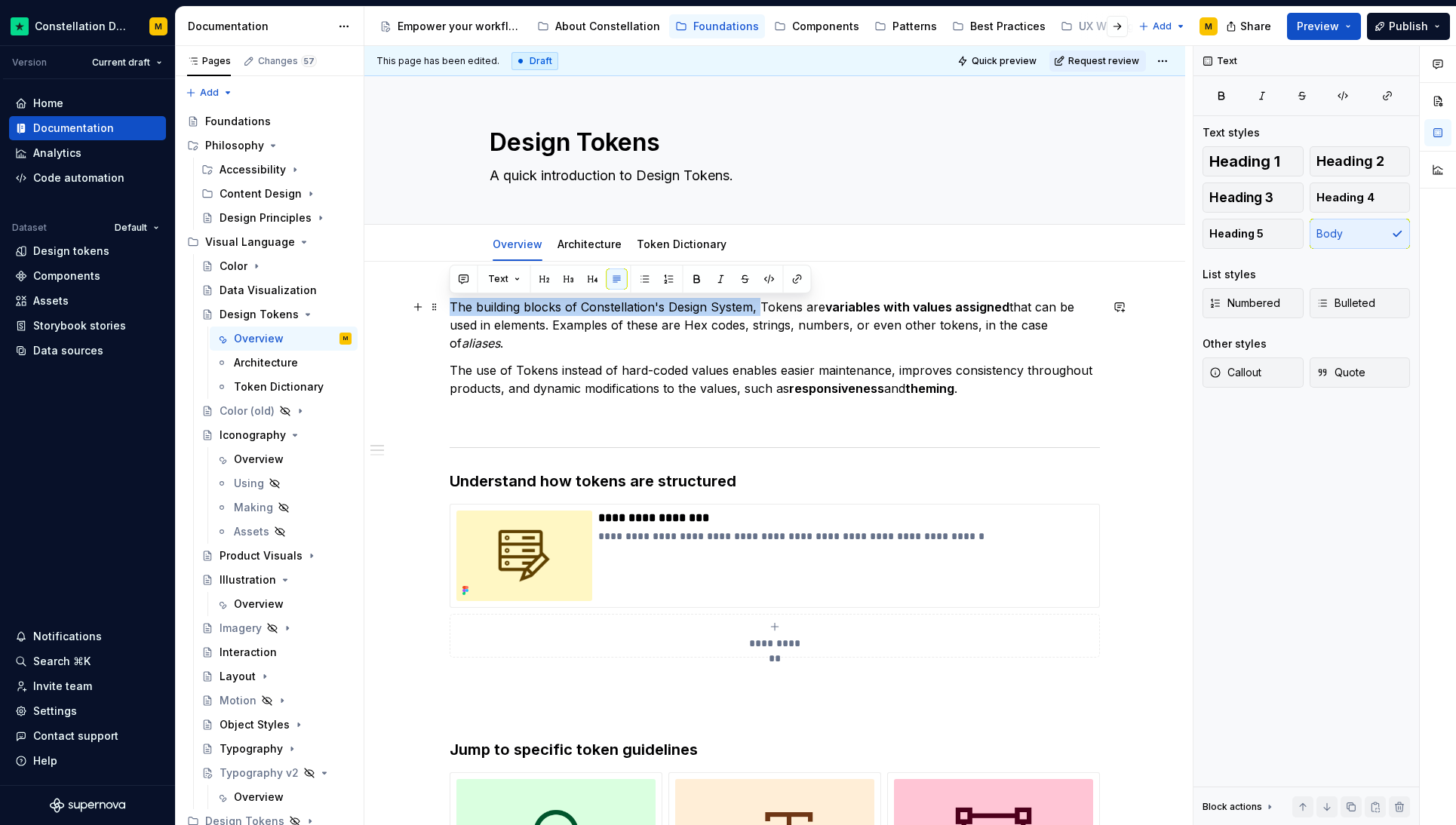
drag, startPoint x: 760, startPoint y: 305, endPoint x: 397, endPoint y: 302, distance: 363.0
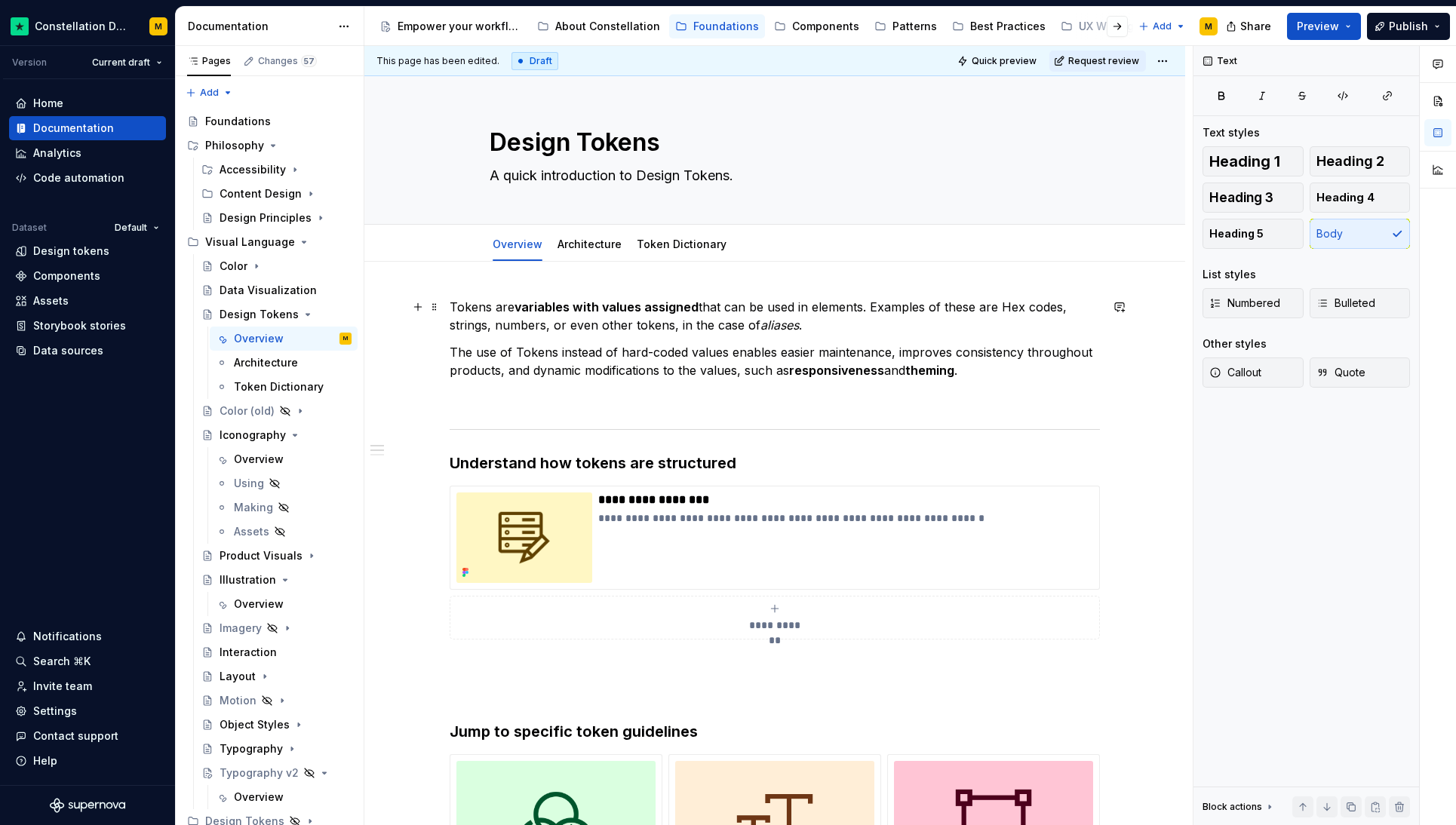
click at [857, 320] on p "Tokens are variables with values assigned that can be used in elements. Example…" at bounding box center [775, 316] width 650 height 37
click at [1334, 477] on div "Text Text styles Heading 1 Heading 2 Heading 3 Heading 4 Heading 5 Body List st…" at bounding box center [1305, 436] width 225 height 780
type textarea "*"
click at [119, 144] on div "Analytics" at bounding box center [87, 153] width 157 height 24
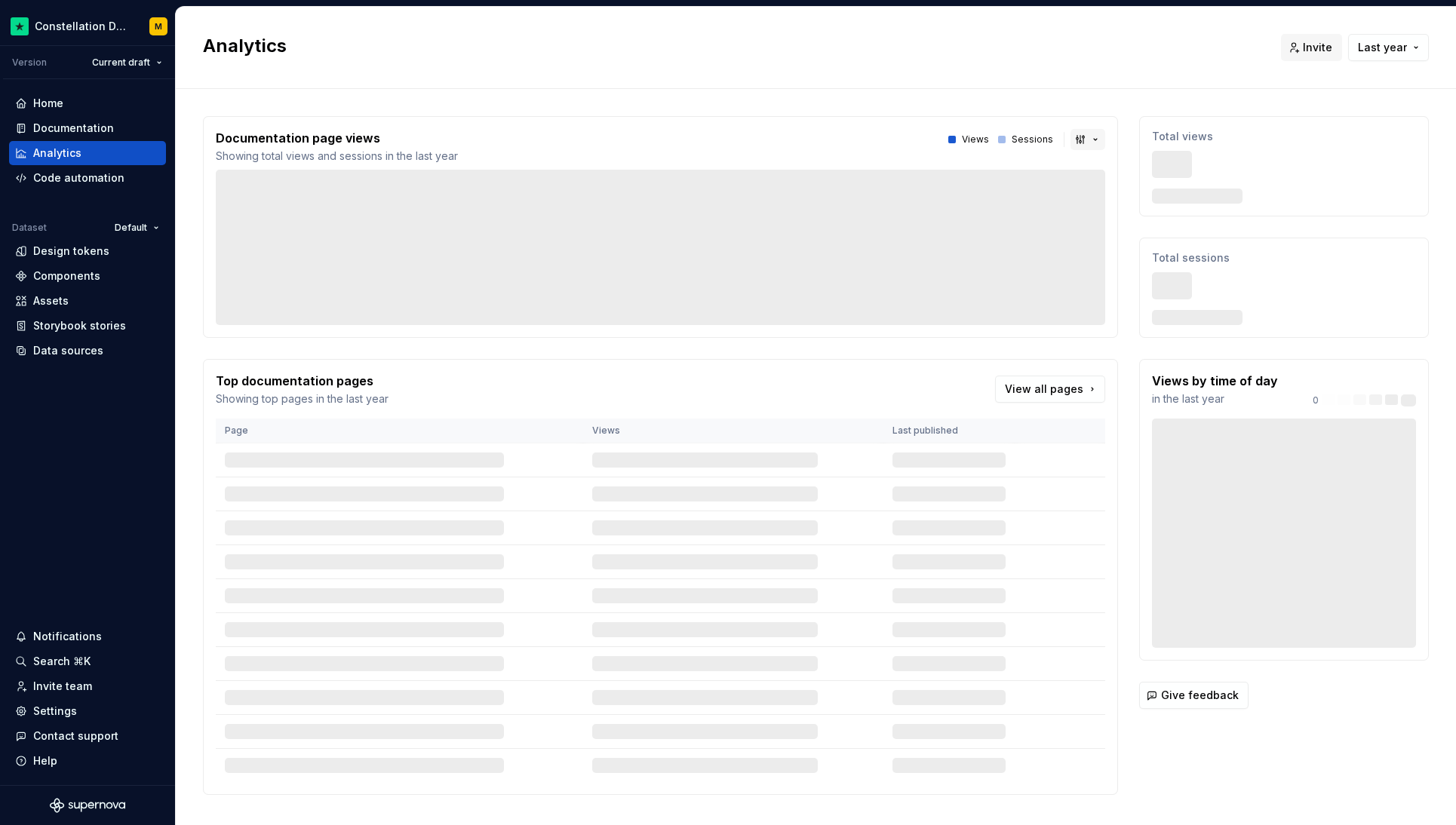
click at [1073, 142] on button "button" at bounding box center [1088, 139] width 35 height 21
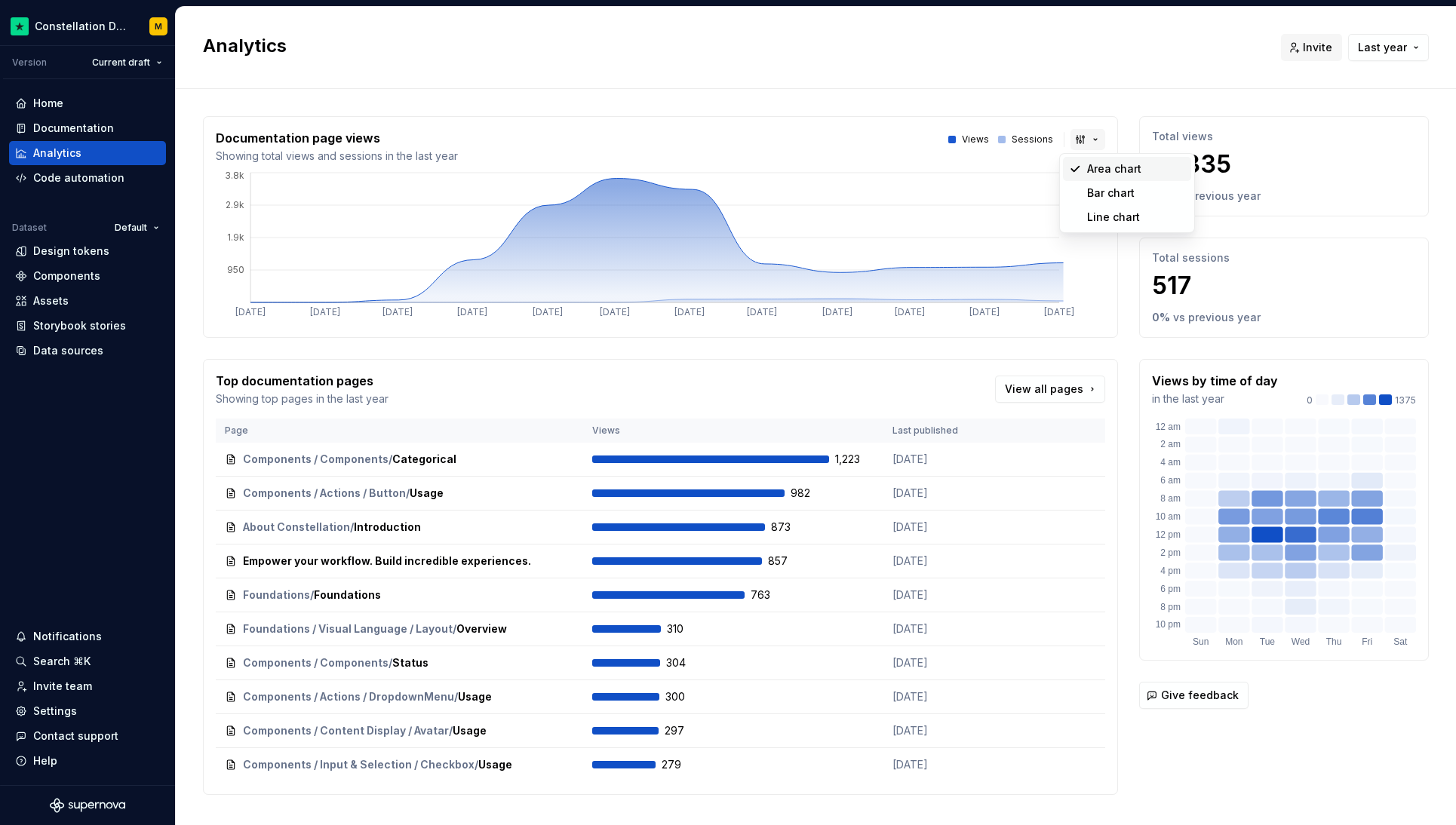
click at [1073, 142] on html "Constellation Design System M Version Current draft Home Documentation Analytic…" at bounding box center [728, 412] width 1456 height 825
click at [1379, 42] on span "Last year" at bounding box center [1382, 47] width 49 height 15
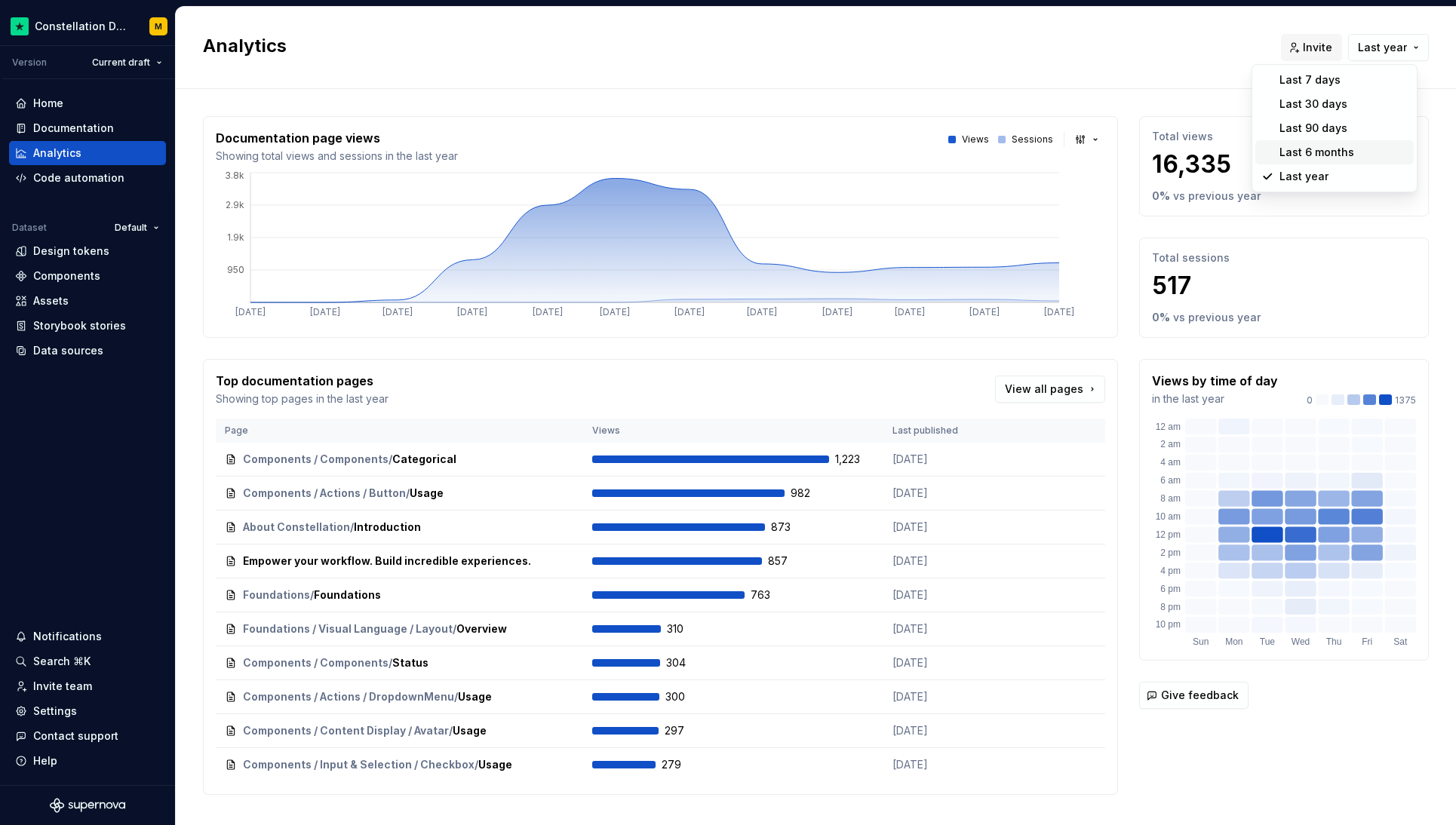
click at [1311, 156] on div "Last 6 months" at bounding box center [1317, 151] width 75 height 15
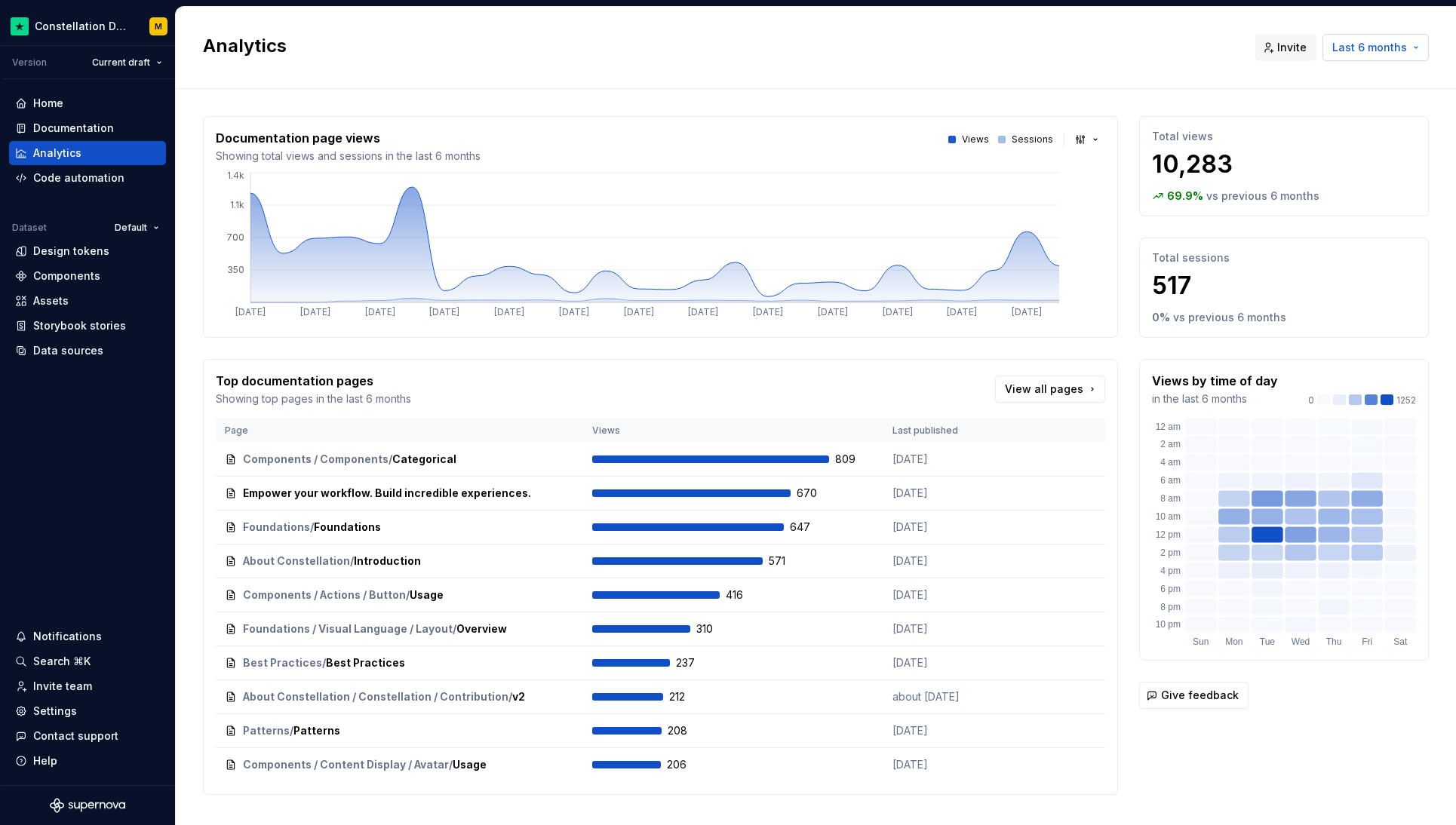
click at [1382, 50] on span "Last 6 months" at bounding box center [1370, 47] width 75 height 15
click at [1317, 124] on div "Last 90 days" at bounding box center [1313, 128] width 68 height 15
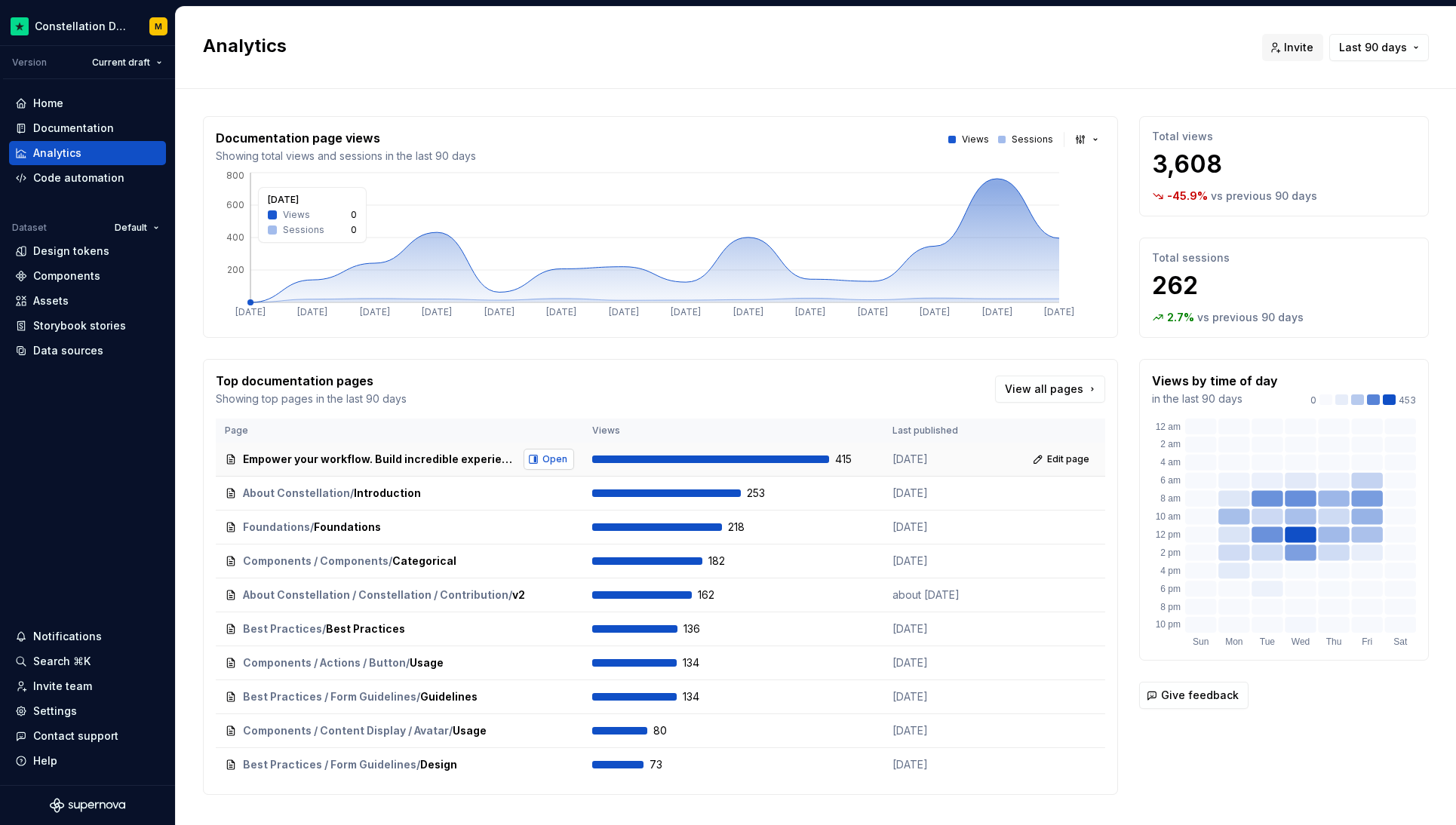
click at [530, 462] on button "Open" at bounding box center [549, 459] width 50 height 21
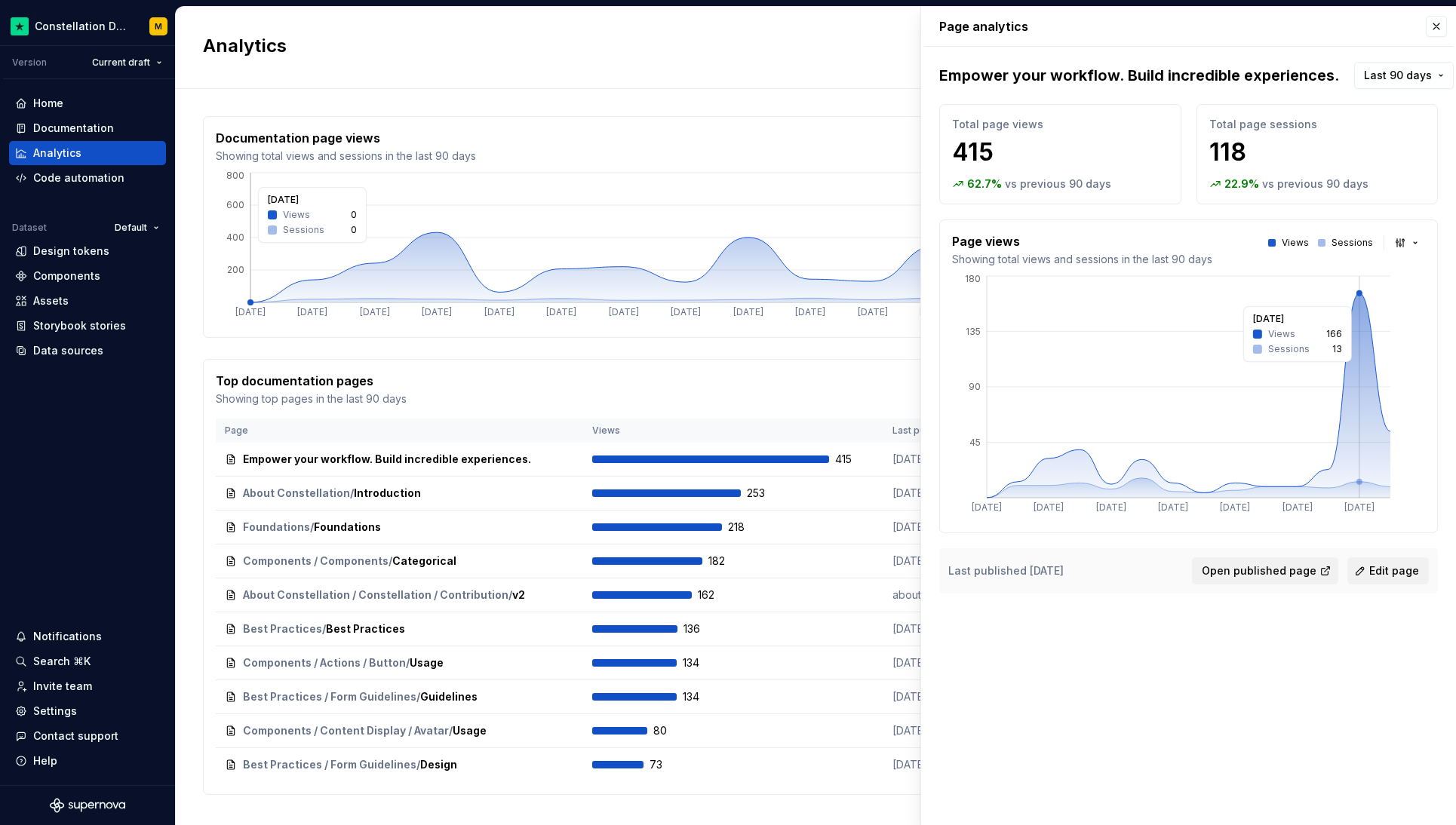
click at [1365, 299] on icon at bounding box center [1189, 395] width 404 height 205
